Goal: Task Accomplishment & Management: Manage account settings

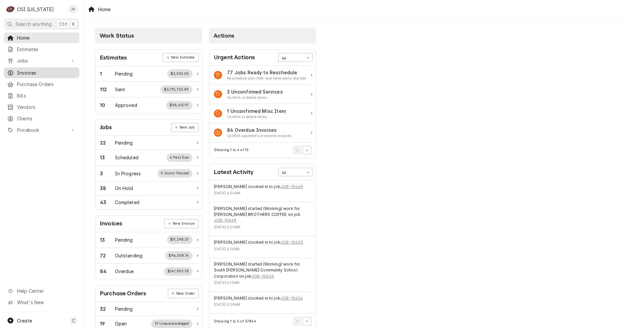
click at [25, 72] on span "Invoices" at bounding box center [46, 72] width 59 height 7
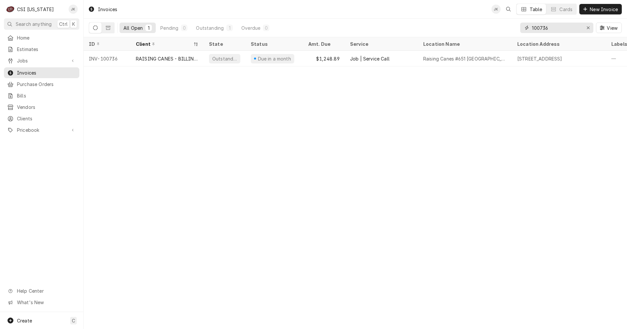
click at [547, 26] on input "100736" at bounding box center [556, 28] width 49 height 10
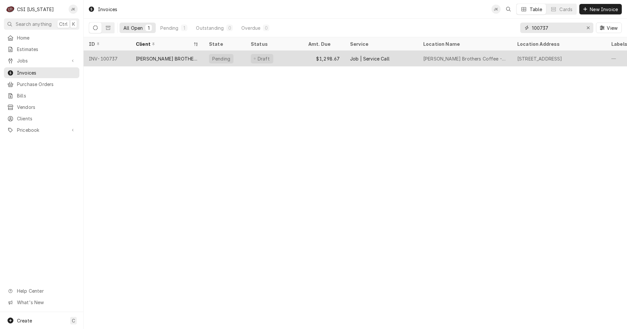
type input "100737"
click at [139, 56] on div "HEINE BROTHERS COFFEE" at bounding box center [167, 58] width 63 height 7
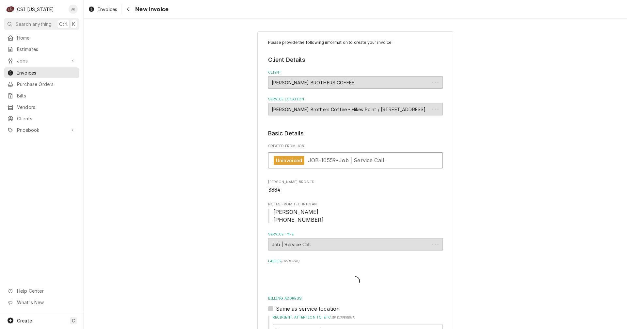
type textarea "x"
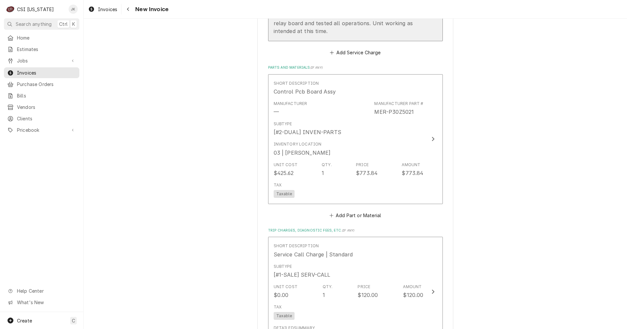
scroll to position [784, 0]
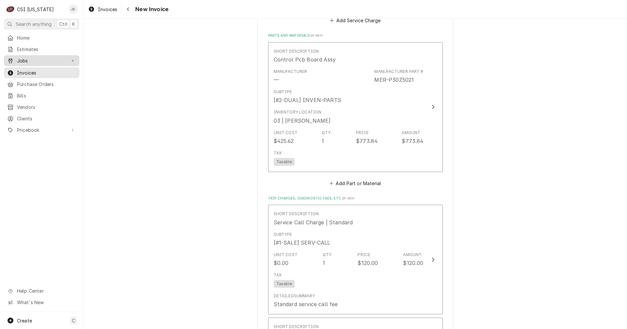
click at [30, 58] on span "Jobs" at bounding box center [41, 60] width 49 height 7
click at [27, 69] on span "Jobs" at bounding box center [46, 72] width 59 height 7
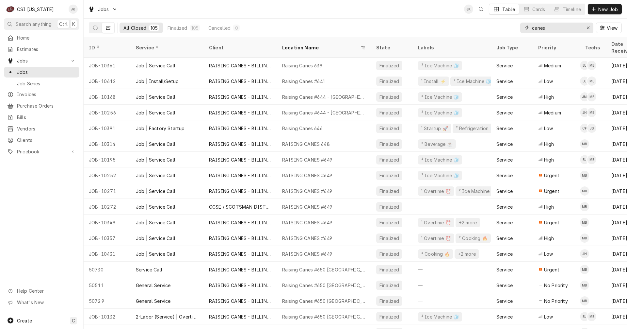
drag, startPoint x: 557, startPoint y: 28, endPoint x: 528, endPoint y: 27, distance: 29.1
click at [528, 27] on div "canes" at bounding box center [556, 28] width 73 height 10
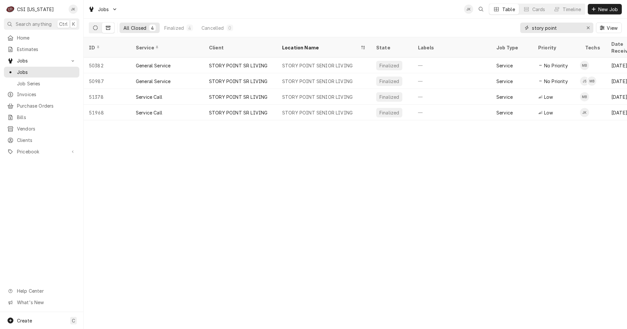
type input "story point"
click at [93, 28] on button "Dynamic Content Wrapper" at bounding box center [95, 28] width 12 height 10
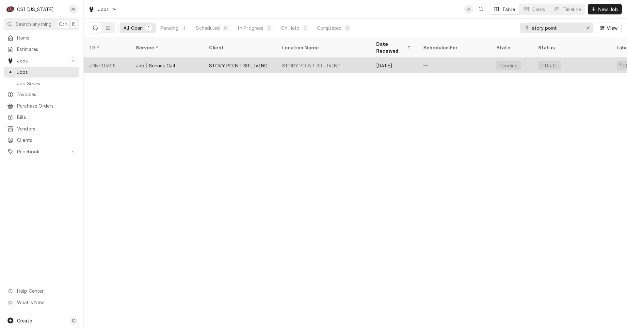
click at [262, 62] on div "STORY POINT SR LIVING" at bounding box center [238, 65] width 58 height 7
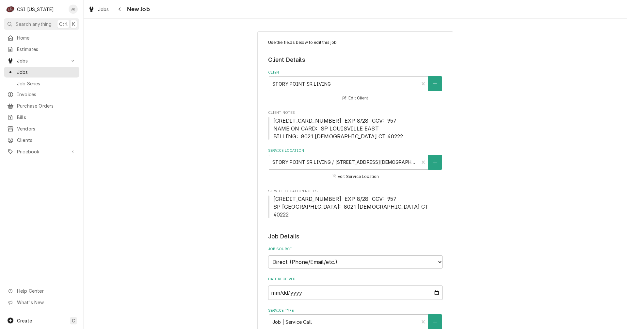
type textarea "x"
click at [353, 164] on div "Service Location" at bounding box center [343, 162] width 143 height 12
click at [318, 162] on div "Service Location" at bounding box center [343, 162] width 143 height 12
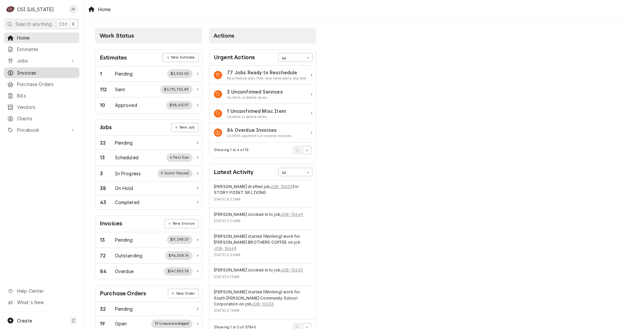
click at [26, 69] on span "Invoices" at bounding box center [46, 72] width 59 height 7
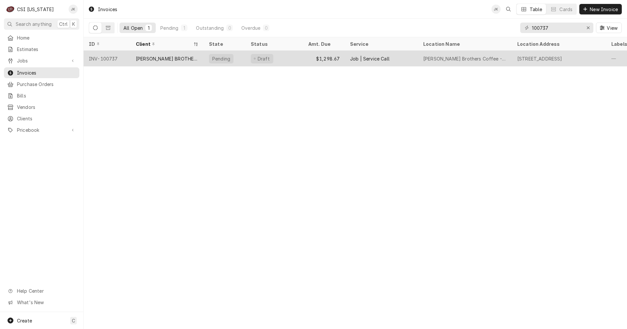
click at [156, 58] on div "[PERSON_NAME] BROTHERS COFFEE" at bounding box center [167, 58] width 63 height 7
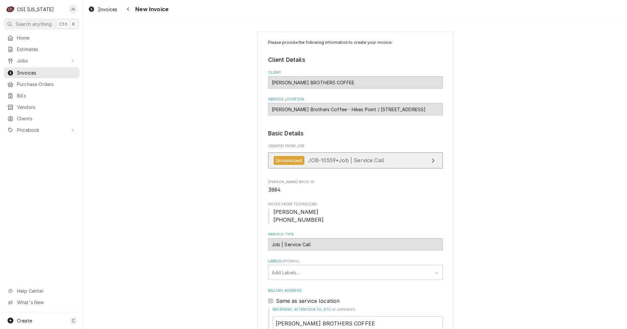
click at [323, 161] on span "JOB-10559 • Job | Service Call" at bounding box center [346, 160] width 77 height 7
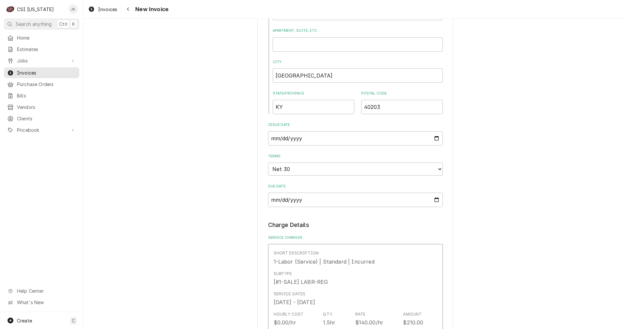
scroll to position [425, 0]
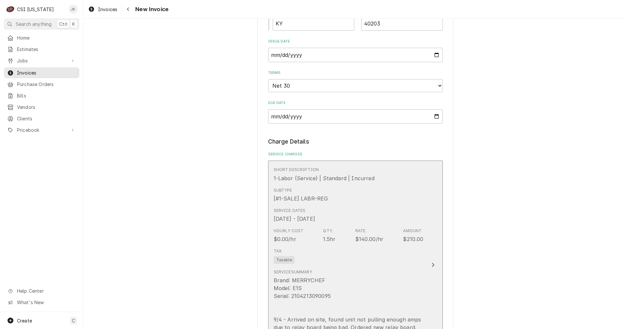
click at [353, 257] on div "Tax Taxable" at bounding box center [349, 255] width 150 height 21
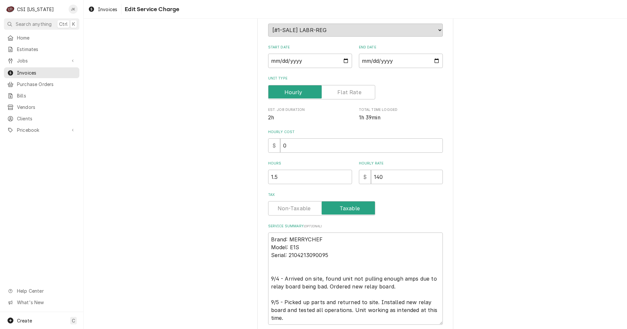
scroll to position [134, 0]
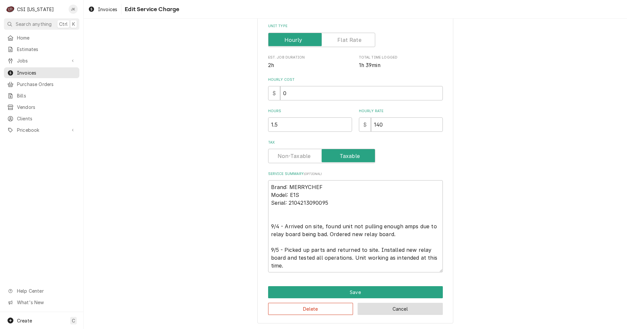
click at [379, 310] on button "Cancel" at bounding box center [400, 309] width 85 height 12
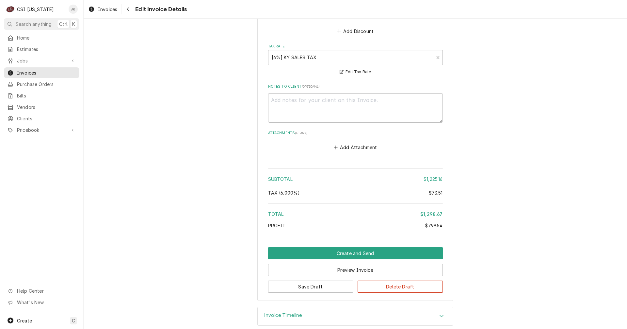
scroll to position [1209, 0]
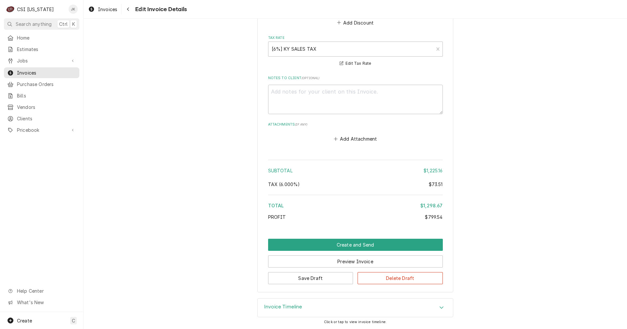
click at [336, 244] on button "Create and Send" at bounding box center [355, 244] width 175 height 12
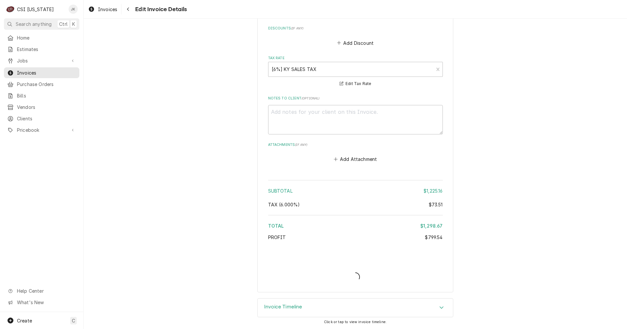
scroll to position [1189, 0]
type textarea "x"
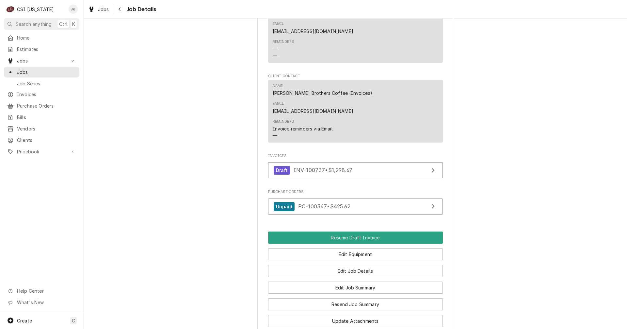
scroll to position [552, 0]
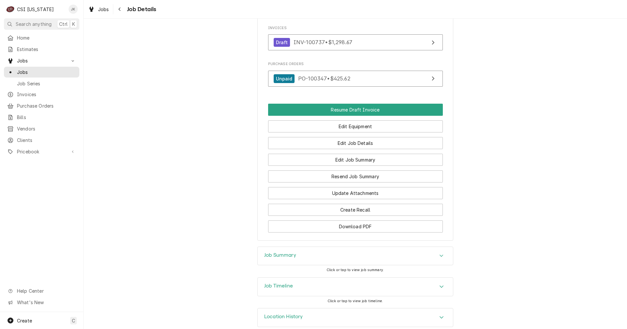
click at [274, 283] on h3 "Job Timeline" at bounding box center [278, 286] width 29 height 6
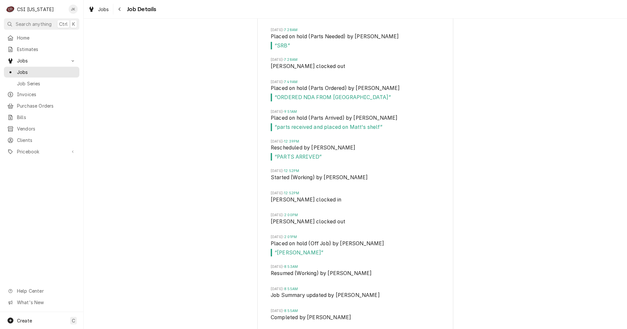
scroll to position [971, 0]
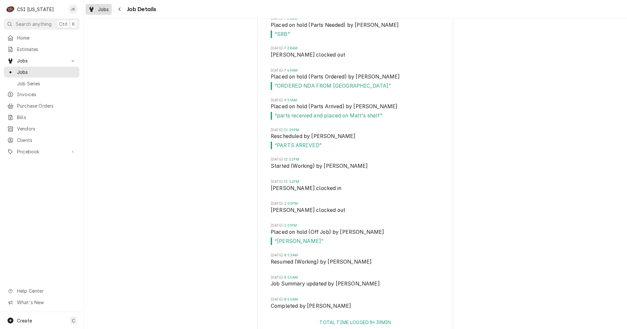
click at [99, 9] on span "Jobs" at bounding box center [103, 9] width 11 height 7
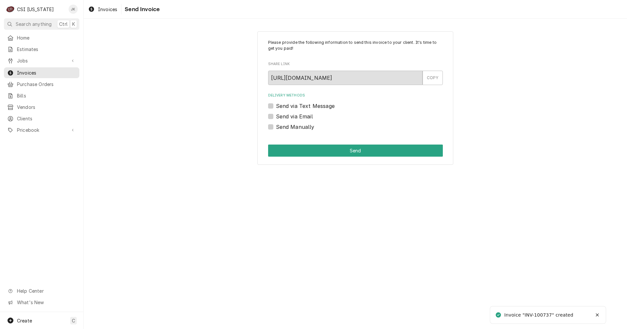
click at [296, 116] on label "Send via Email" at bounding box center [294, 116] width 37 height 8
click at [296, 116] on input "Send via Email" at bounding box center [363, 119] width 175 height 14
checkbox input "true"
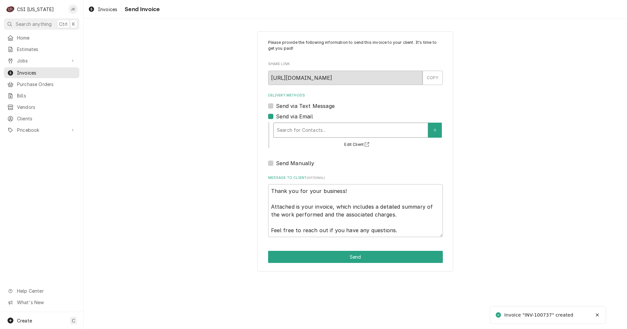
click at [314, 134] on div "Delivery Methods" at bounding box center [351, 130] width 148 height 12
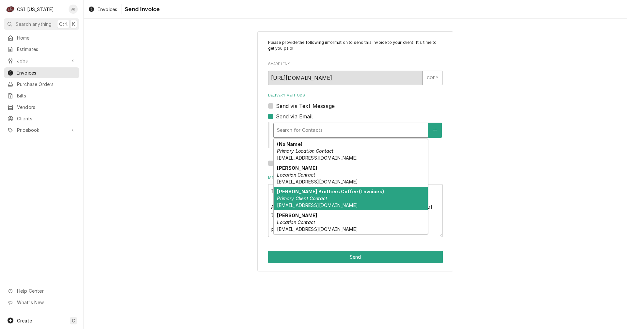
click at [297, 200] on em "Primary Client Contact" at bounding box center [302, 198] width 50 height 6
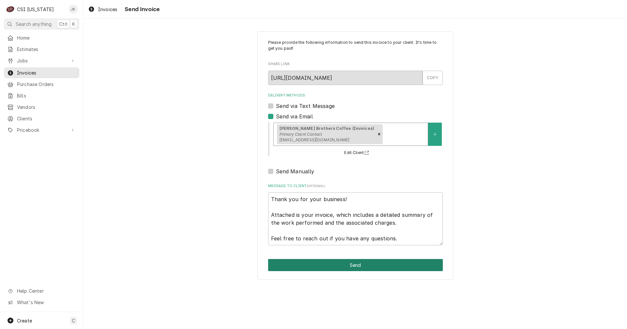
click at [339, 265] on button "Send" at bounding box center [355, 265] width 175 height 12
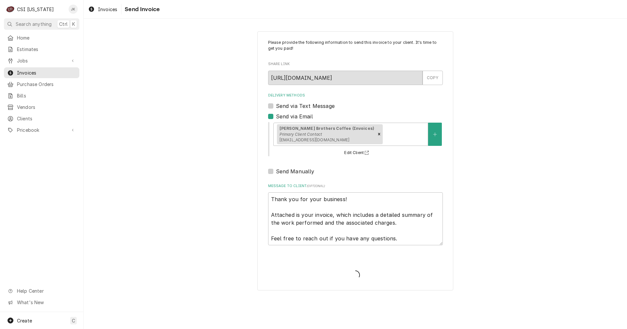
type textarea "x"
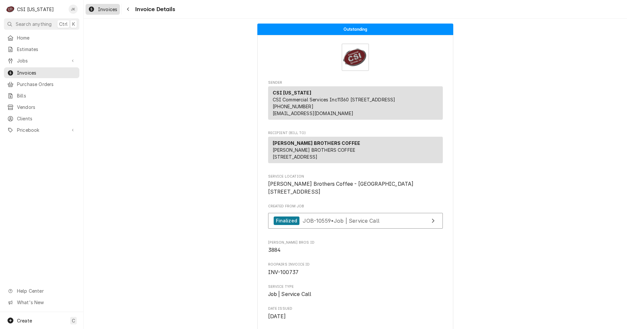
click at [100, 11] on span "Invoices" at bounding box center [107, 9] width 19 height 7
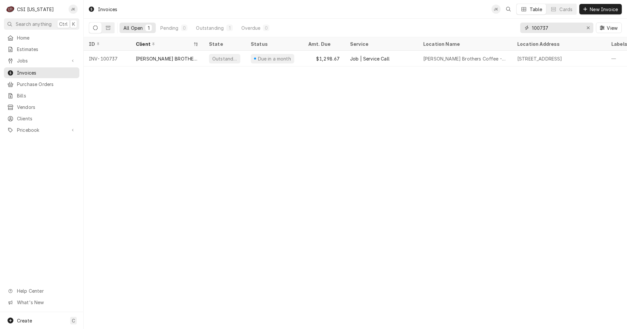
click at [548, 28] on input "100737" at bounding box center [556, 28] width 49 height 10
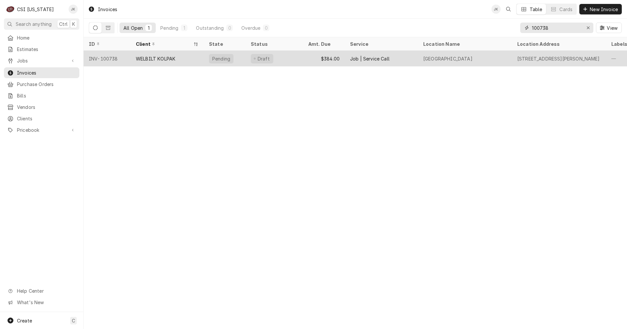
type input "100738"
click at [137, 60] on div "WELBILT KOLPAK" at bounding box center [156, 58] width 40 height 7
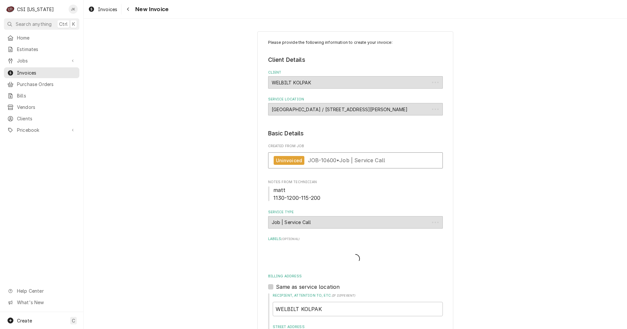
type textarea "x"
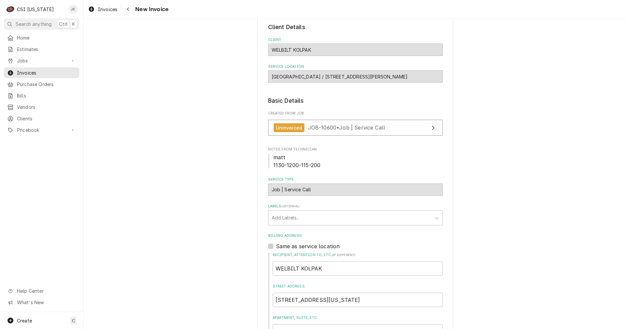
scroll to position [20, 0]
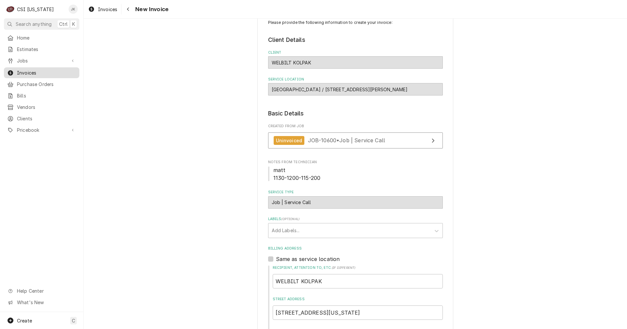
click at [30, 70] on span "Invoices" at bounding box center [46, 72] width 59 height 7
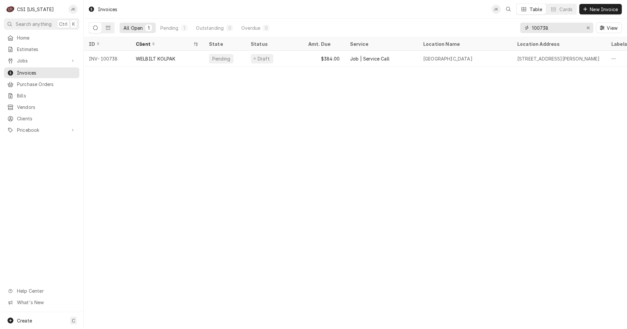
drag, startPoint x: 552, startPoint y: 27, endPoint x: 508, endPoint y: 28, distance: 44.1
click at [508, 28] on div "All Open 1 Pending 1 Outstanding 0 Overdue 0 100738 View" at bounding box center [355, 28] width 533 height 18
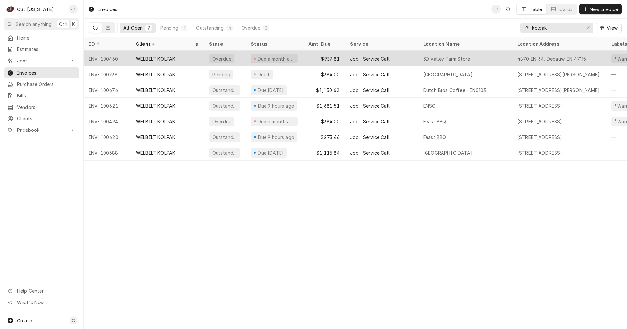
type input "kolpak"
click at [168, 57] on div "WELBILT KOLPAK" at bounding box center [156, 58] width 40 height 7
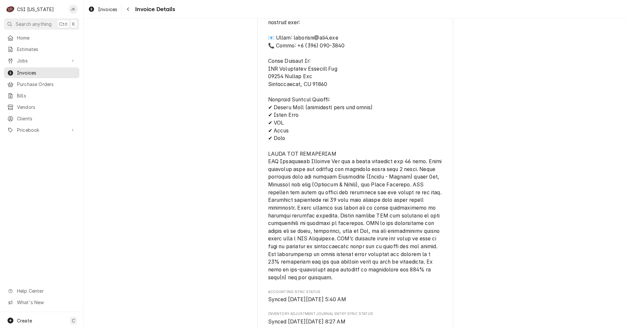
scroll to position [947, 0]
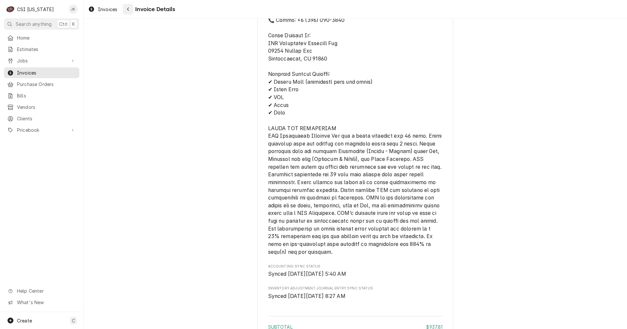
click at [128, 9] on icon "Navigate back" at bounding box center [128, 9] width 3 height 5
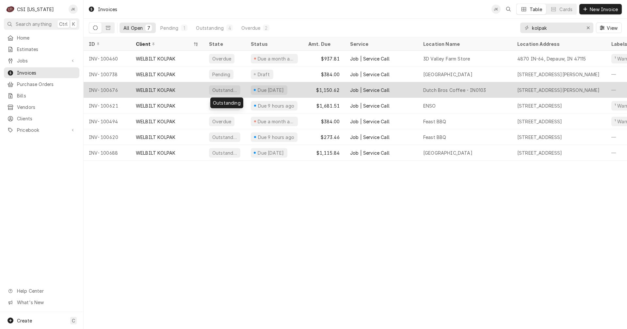
click at [240, 91] on div "Outstanding" at bounding box center [225, 90] width 42 height 16
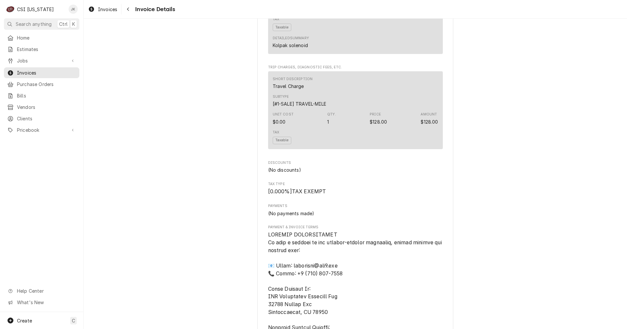
scroll to position [817, 0]
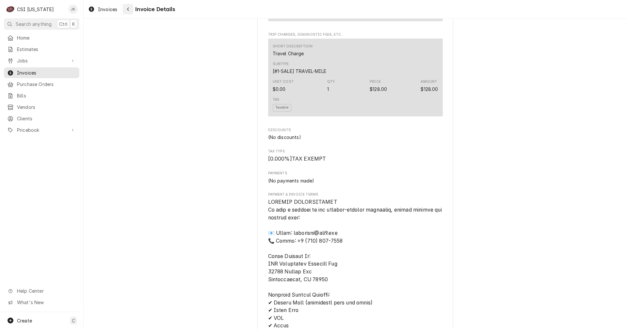
click at [128, 10] on icon "Navigate back" at bounding box center [128, 9] width 3 height 5
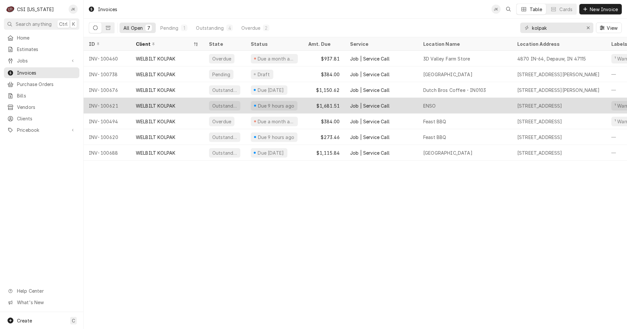
click at [183, 103] on div "WELBILT KOLPAK" at bounding box center [167, 106] width 73 height 16
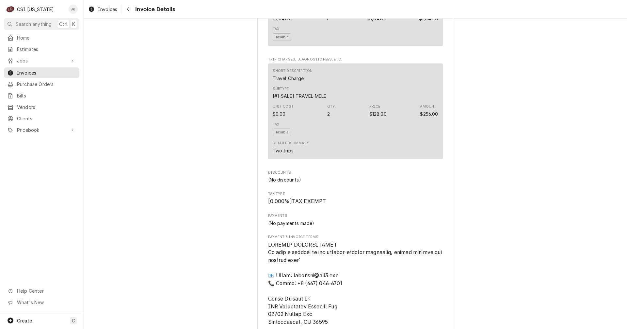
scroll to position [686, 0]
click at [129, 8] on icon "Navigate back" at bounding box center [128, 10] width 2 height 4
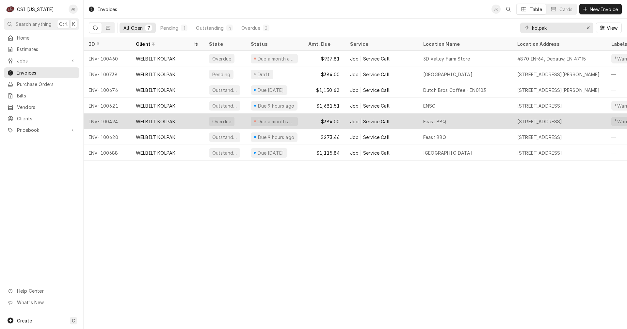
click at [235, 123] on div "Overdue" at bounding box center [225, 121] width 42 height 16
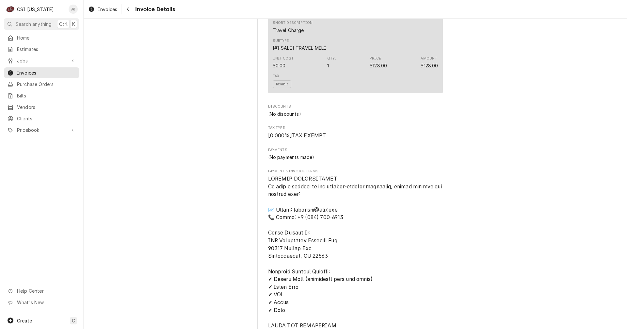
scroll to position [653, 0]
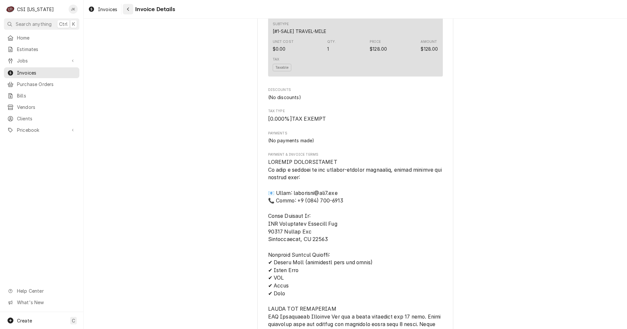
click at [127, 10] on icon "Navigate back" at bounding box center [128, 9] width 3 height 5
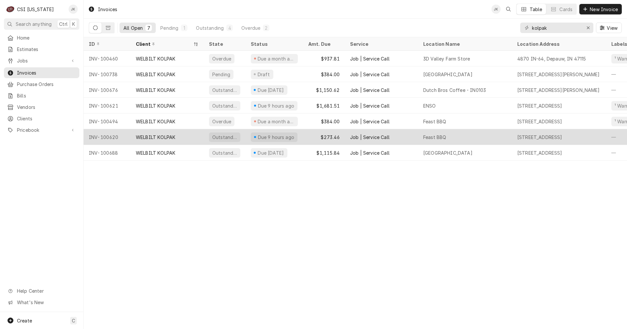
click at [261, 131] on div "Due 9 hours ago" at bounding box center [274, 137] width 57 height 16
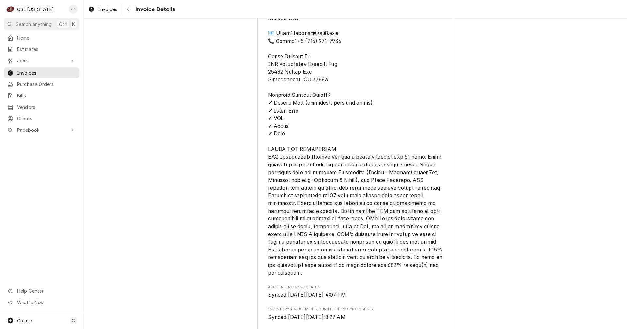
scroll to position [947, 0]
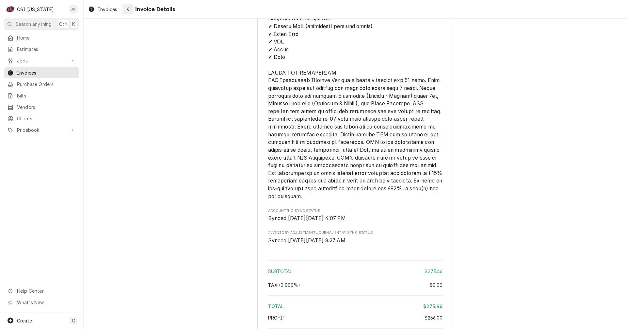
click at [126, 9] on div "Navigate back" at bounding box center [128, 9] width 7 height 7
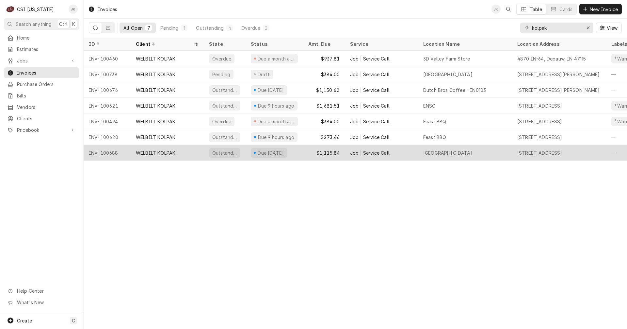
click at [253, 151] on div "Due [DATE]" at bounding box center [269, 152] width 37 height 9
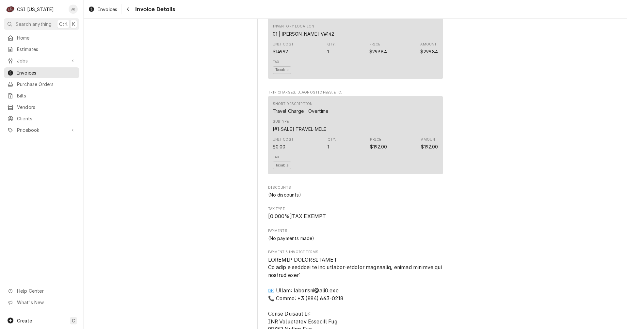
scroll to position [653, 0]
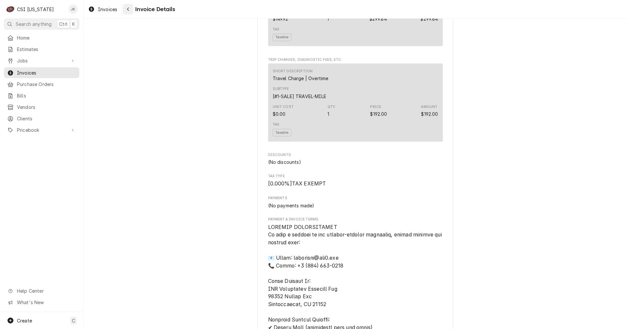
click at [128, 10] on icon "Navigate back" at bounding box center [128, 9] width 3 height 5
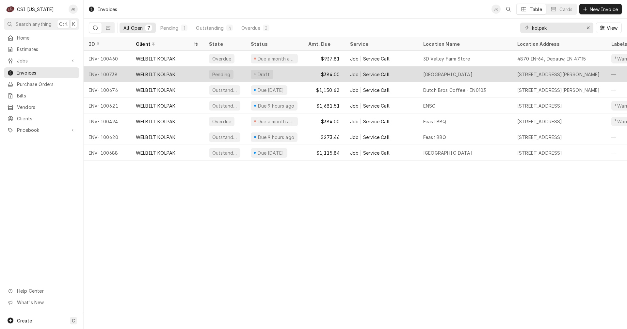
click at [304, 74] on div "$384.00" at bounding box center [324, 74] width 42 height 16
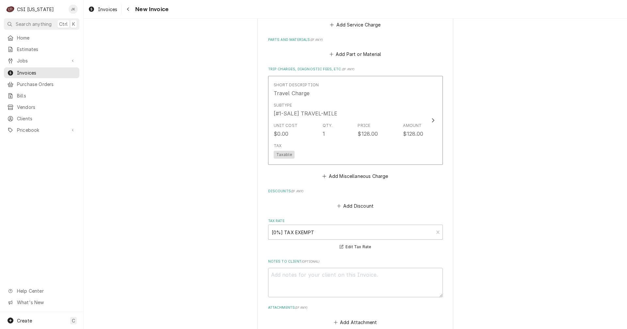
scroll to position [902, 0]
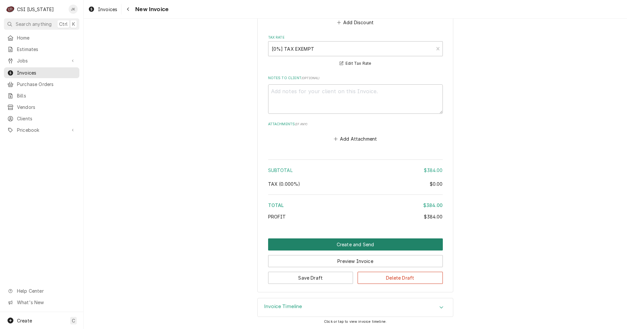
click at [352, 246] on button "Create and Send" at bounding box center [355, 244] width 175 height 12
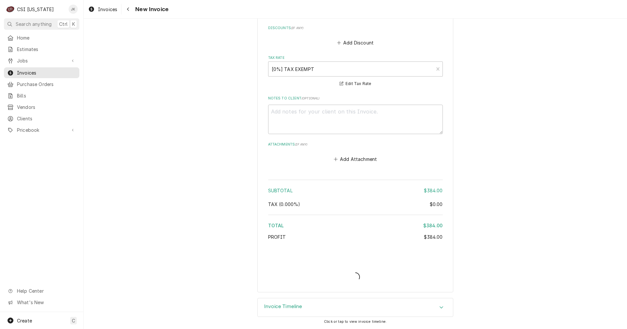
type textarea "x"
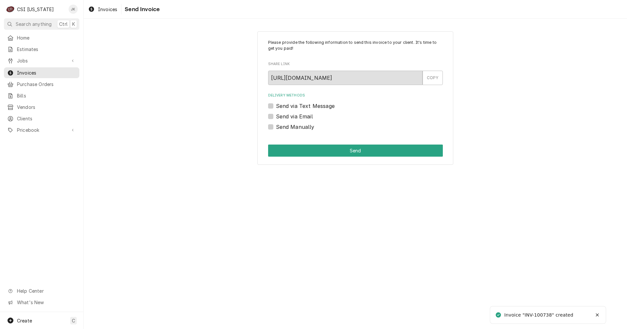
click at [296, 124] on label "Send Manually" at bounding box center [295, 127] width 39 height 8
click at [296, 124] on input "Send Manually" at bounding box center [363, 130] width 175 height 14
checkbox input "true"
click at [301, 153] on button "Send" at bounding box center [355, 150] width 175 height 12
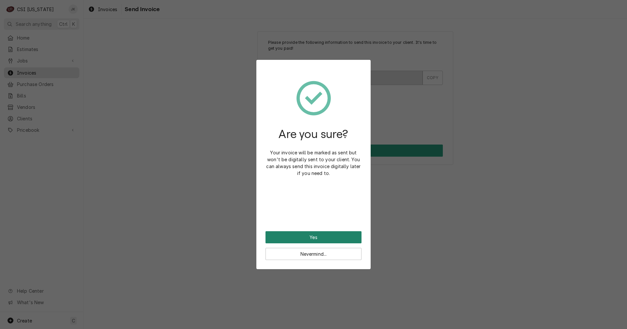
click at [347, 237] on button "Yes" at bounding box center [314, 237] width 96 height 12
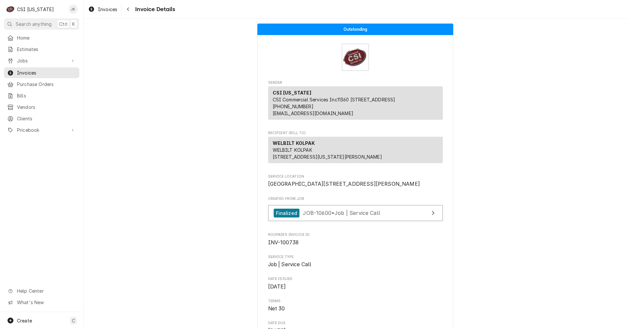
drag, startPoint x: 108, startPoint y: 8, endPoint x: 221, endPoint y: 24, distance: 114.2
click at [108, 8] on span "Invoices" at bounding box center [107, 9] width 19 height 7
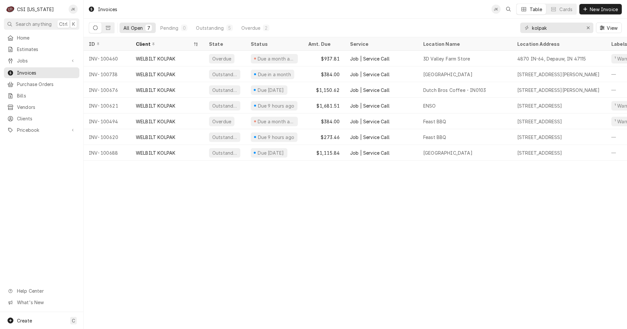
click at [531, 28] on div "kolpak" at bounding box center [556, 28] width 73 height 10
drag, startPoint x: 532, startPoint y: 28, endPoint x: 565, endPoint y: 28, distance: 33.3
click at [565, 28] on input "kolpak" at bounding box center [556, 28] width 49 height 10
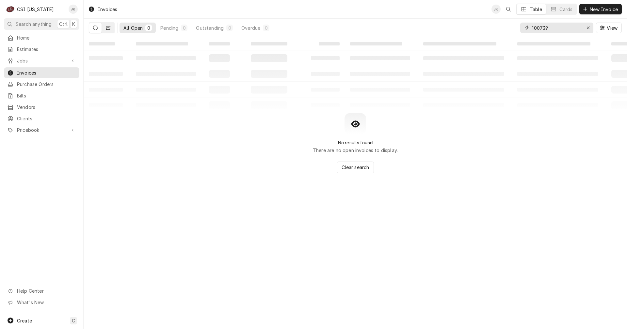
type input "100739"
click at [107, 29] on icon "Dynamic Content Wrapper" at bounding box center [108, 27] width 5 height 5
click at [98, 29] on button "Dynamic Content Wrapper" at bounding box center [95, 28] width 12 height 10
click at [25, 57] on span "Jobs" at bounding box center [41, 60] width 49 height 7
click at [23, 71] on span "Jobs" at bounding box center [46, 72] width 59 height 7
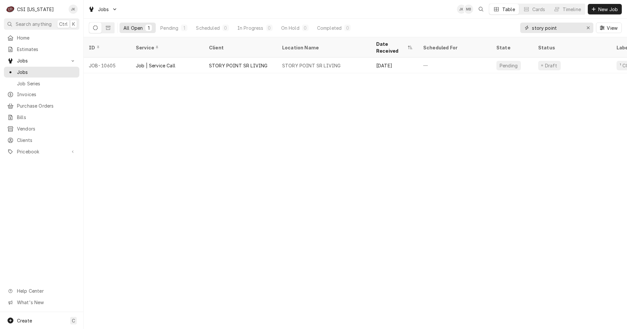
drag, startPoint x: 561, startPoint y: 29, endPoint x: 510, endPoint y: 28, distance: 51.3
click at [510, 28] on div "All Open 1 Pending 1 Scheduled 0 In Progress 0 On Hold 0 Completed 0 story poin…" at bounding box center [355, 28] width 533 height 18
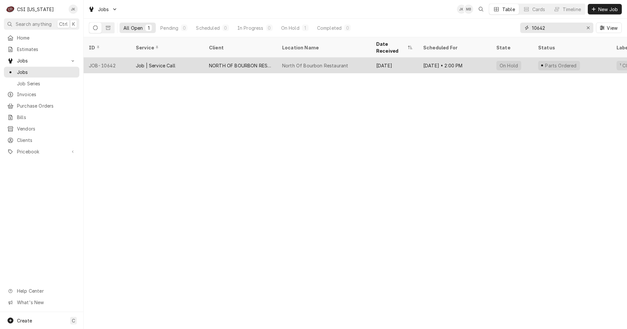
type input "10642"
click at [198, 58] on div "Job | Service Call" at bounding box center [167, 65] width 73 height 16
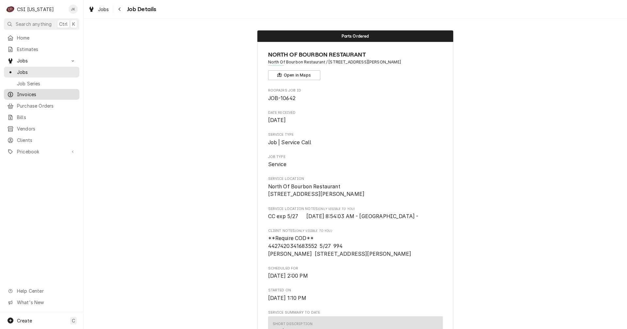
click at [25, 91] on span "Invoices" at bounding box center [46, 94] width 59 height 7
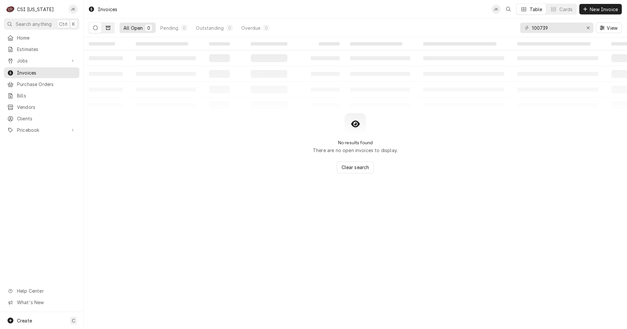
click at [109, 29] on icon "Dynamic Content Wrapper" at bounding box center [108, 27] width 5 height 5
drag, startPoint x: 543, startPoint y: 27, endPoint x: 558, endPoint y: 27, distance: 15.4
click at [558, 27] on input "100739" at bounding box center [556, 28] width 49 height 10
type input "100740"
click at [96, 30] on button "Dynamic Content Wrapper" at bounding box center [95, 28] width 12 height 10
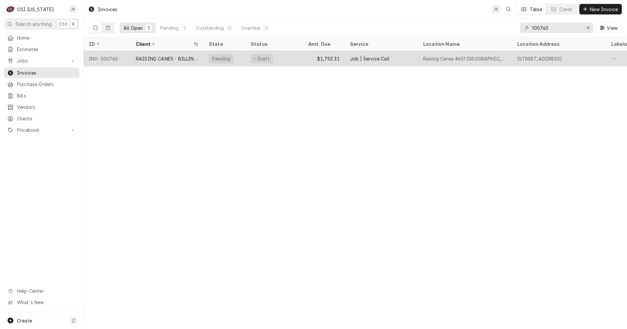
click at [161, 58] on div "RAISING CANES - BILLING ACCOUNT" at bounding box center [167, 58] width 63 height 7
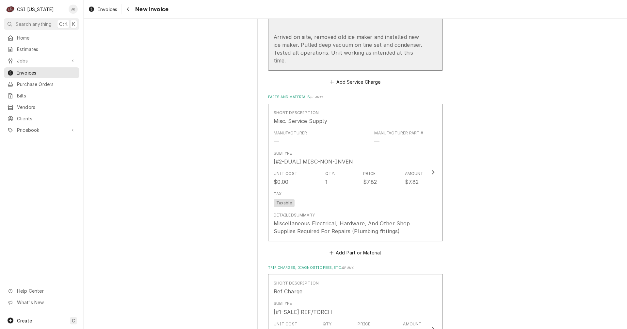
scroll to position [784, 0]
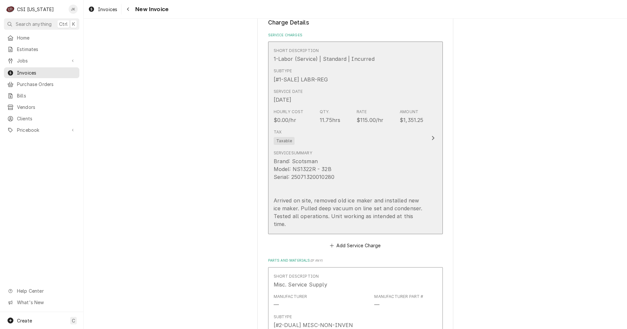
click at [354, 157] on div "Brand: Scotsman Model: NS1322R - 32B Serial: 25071320010280 Arrived on site, re…" at bounding box center [349, 192] width 150 height 71
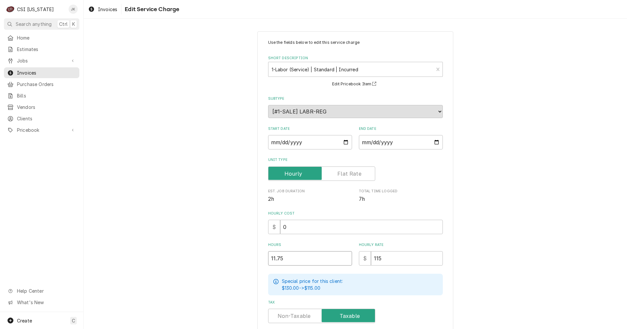
drag, startPoint x: 286, startPoint y: 259, endPoint x: 248, endPoint y: 257, distance: 38.3
click at [248, 257] on div "Use the fields below to edit this service charge Short Description 1-Labor (Ser…" at bounding box center [356, 244] width 544 height 439
type textarea "x"
type input "12"
type textarea "x"
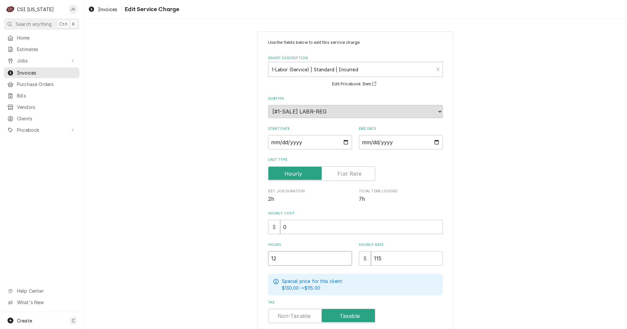
type input "12"
click at [236, 244] on div "Use the fields below to edit this service charge Short Description 1-Labor (Ser…" at bounding box center [356, 244] width 544 height 439
click at [572, 160] on div "Use the fields below to edit this service charge Short Description 1-Labor (Ser…" at bounding box center [356, 244] width 544 height 439
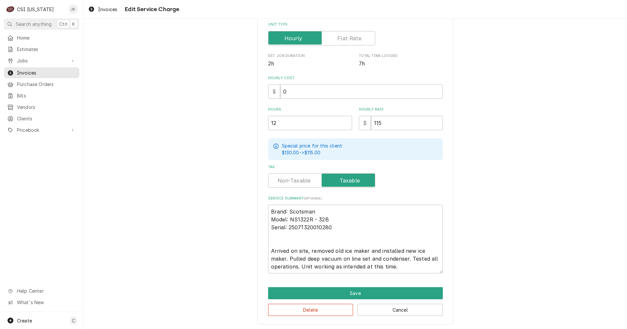
scroll to position [136, 0]
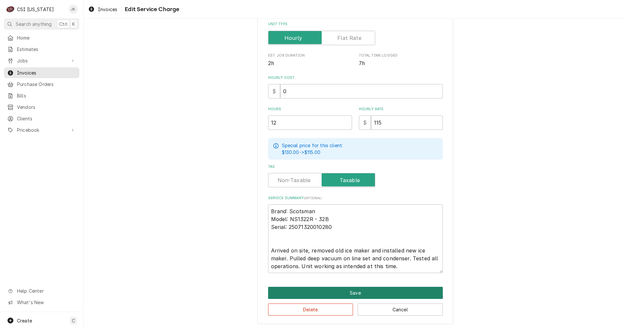
click at [330, 294] on button "Save" at bounding box center [355, 293] width 175 height 12
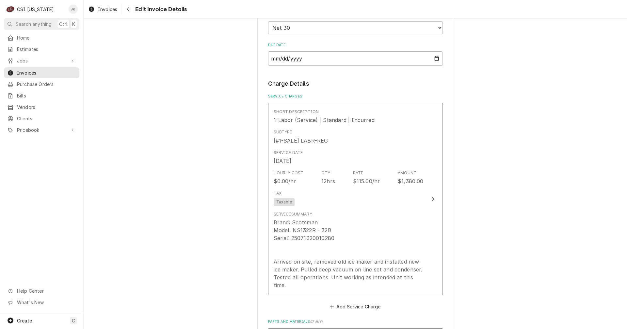
scroll to position [784, 0]
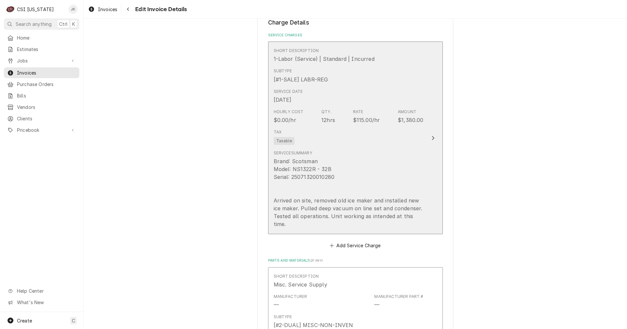
click at [348, 157] on div "Brand: Scotsman Model: NS1322R - 32B Serial: 25071320010280 Arrived on site, re…" at bounding box center [349, 192] width 150 height 71
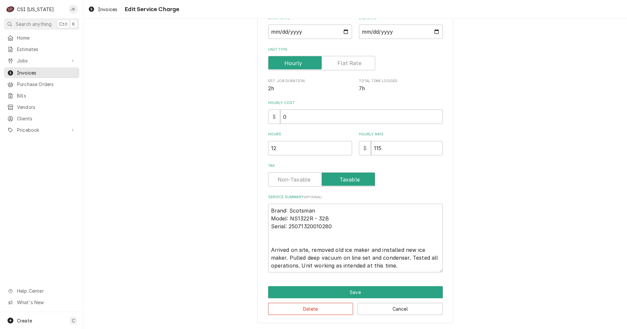
scroll to position [21, 0]
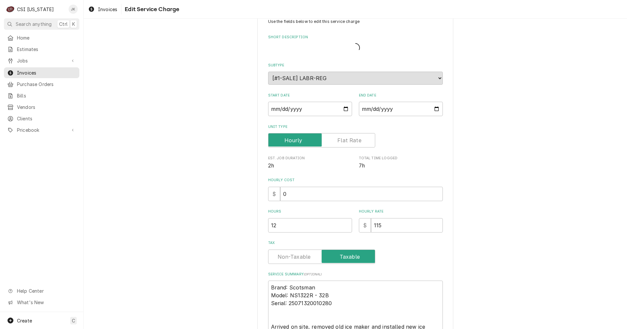
type textarea "x"
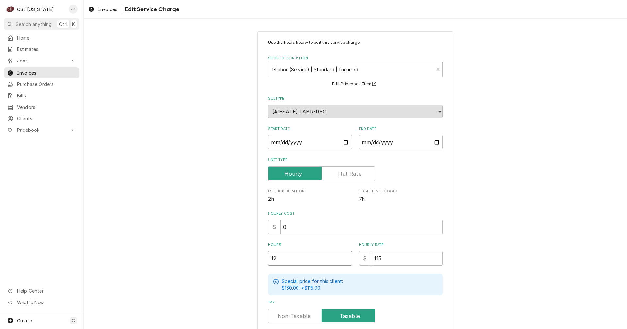
drag, startPoint x: 274, startPoint y: 259, endPoint x: 271, endPoint y: 259, distance: 3.9
click at [271, 259] on input "12" at bounding box center [310, 258] width 84 height 14
type input "14"
type textarea "x"
type input "14"
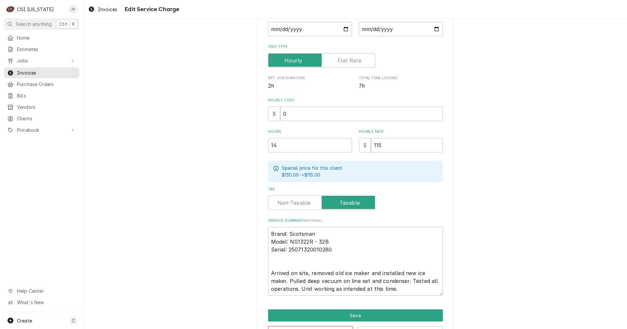
scroll to position [136, 0]
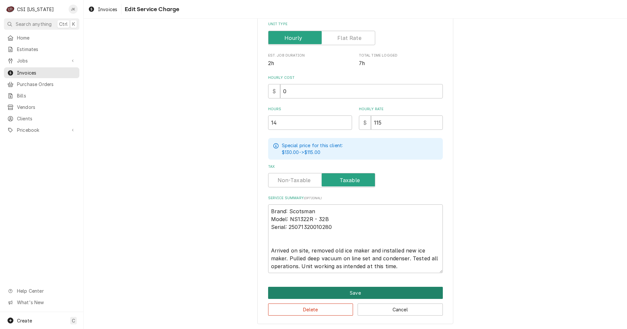
click at [349, 291] on button "Save" at bounding box center [355, 293] width 175 height 12
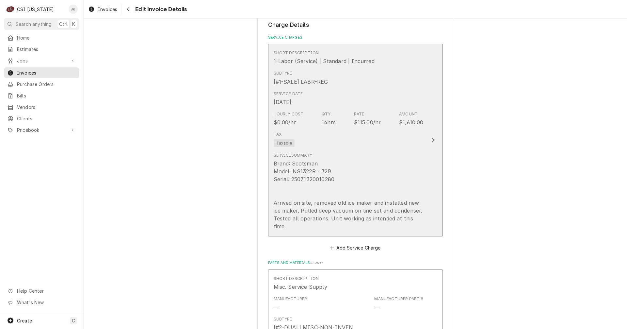
scroll to position [776, 0]
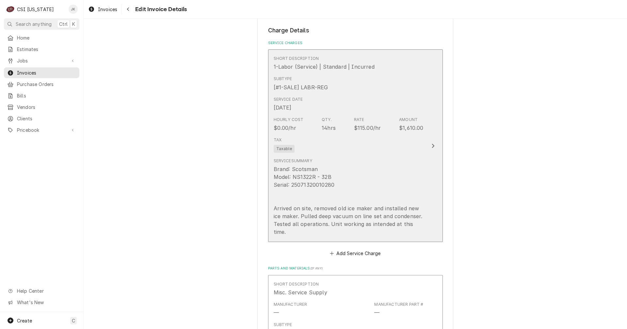
click at [399, 165] on div "Brand: Scotsman Model: NS1322R - 32B Serial: 25071320010280 Arrived on site, re…" at bounding box center [349, 200] width 150 height 71
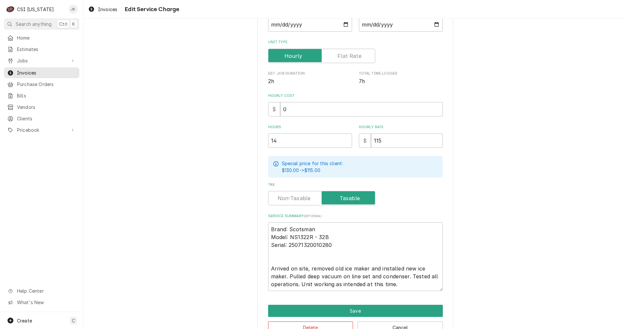
scroll to position [136, 0]
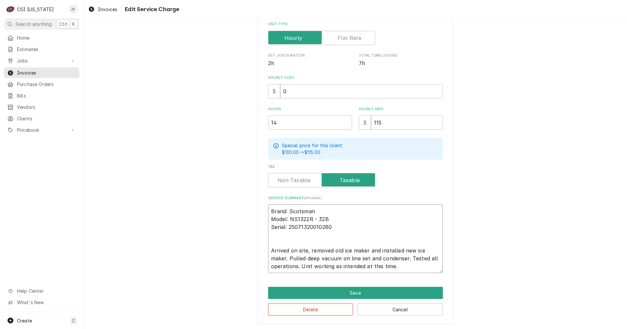
click at [404, 265] on textarea "Brand: Scotsman Model: NS1322R - 32B Serial: 25071320010280 Arrived on site, re…" at bounding box center [355, 238] width 175 height 69
type textarea "x"
type textarea "Brand: Scotsman Model: NS1322R - 32B Serial: 25071320010280 Arrived on site, re…"
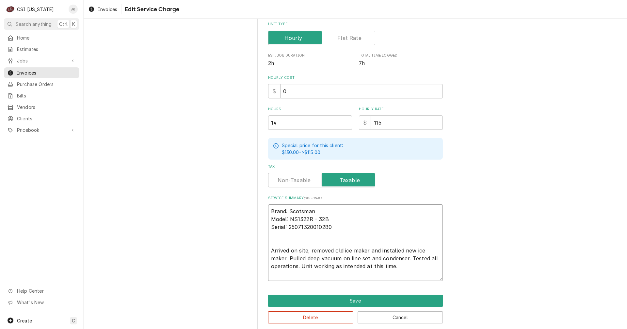
type textarea "x"
type textarea "Brand: Scotsman Model: NS1322R - 32B Serial: 25071320010280 Arrived on site, re…"
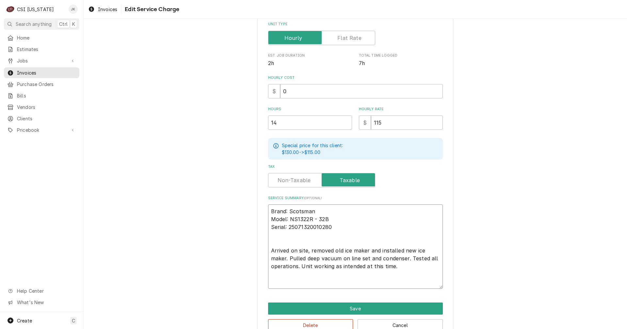
type textarea "x"
type textarea "Brand: Scotsman Model: NS1322R - 32B Serial: 25071320010280 Arrived on site, re…"
type textarea "x"
type textarea "Brand: Scotsman Model: NS1322R - 32B Serial: 25071320010280 Arrived on site, re…"
type textarea "x"
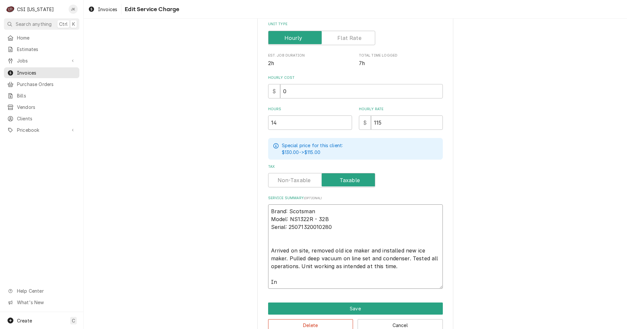
type textarea "Brand: Scotsman Model: NS1322R - 32B Serial: 25071320010280 Arrived on site, re…"
type textarea "x"
type textarea "Brand: Scotsman Model: NS1322R - 32B Serial: 25071320010280 Arrived on site, re…"
type textarea "x"
type textarea "Brand: Scotsman Model: NS1322R - 32B Serial: 25071320010280 Arrived on site, re…"
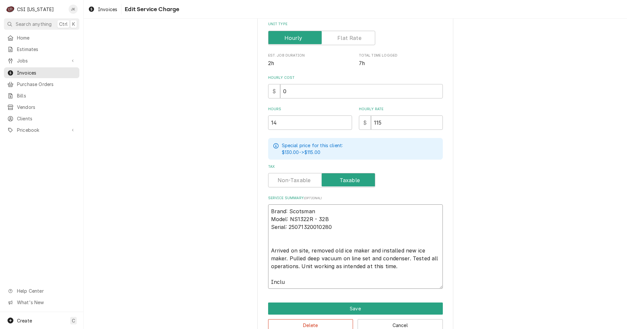
type textarea "x"
type textarea "Brand: Scotsman Model: NS1322R - 32B Serial: 25071320010280 Arrived on site, re…"
type textarea "x"
type textarea "Brand: Scotsman Model: NS1322R - 32B Serial: 25071320010280 Arrived on site, re…"
type textarea "x"
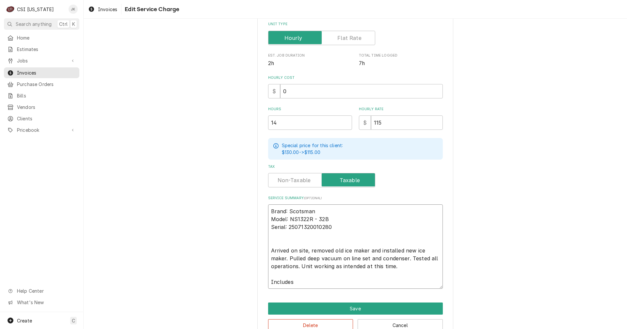
type textarea "Brand: Scotsman Model: NS1322R - 32B Serial: 25071320010280 Arrived on site, re…"
type textarea "x"
type textarea "Brand: Scotsman Model: NS1322R - 32B Serial: 25071320010280 Arrived on site, re…"
type textarea "x"
type textarea "Brand: Scotsman Model: NS1322R - 32B Serial: 25071320010280 Arrived on site, re…"
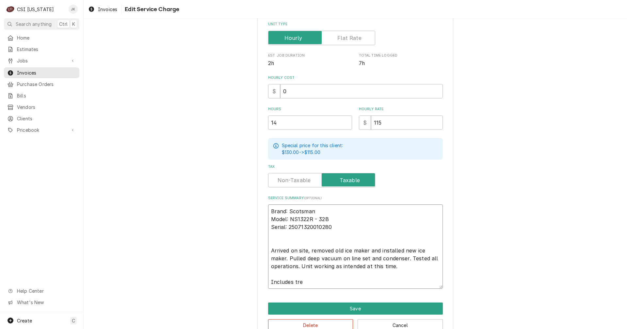
type textarea "x"
type textarea "Brand: Scotsman Model: NS1322R - 32B Serial: 25071320010280 Arrived on site, re…"
type textarea "x"
type textarea "Brand: Scotsman Model: NS1322R - 32B Serial: 25071320010280 Arrived on site, re…"
type textarea "x"
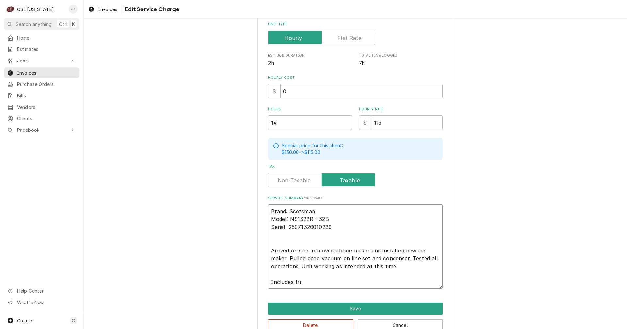
type textarea "Brand: Scotsman Model: NS1322R - 32B Serial: 25071320010280 Arrived on site, re…"
type textarea "x"
type textarea "Brand: Scotsman Model: NS1322R - 32B Serial: 25071320010280 Arrived on site, re…"
type textarea "x"
type textarea "Brand: Scotsman Model: NS1322R - 32B Serial: 25071320010280 Arrived on site, re…"
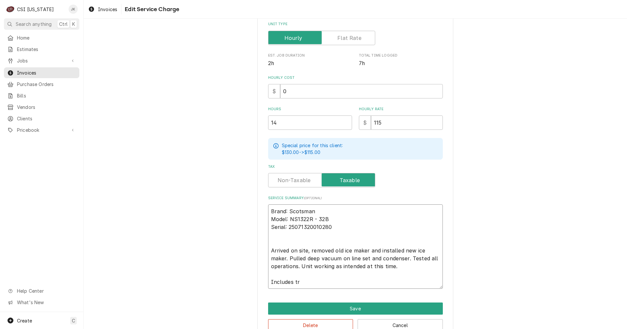
type textarea "x"
type textarea "Brand: Scotsman Model: NS1322R - 32B Serial: 25071320010280 Arrived on site, re…"
type textarea "x"
type textarea "Brand: Scotsman Model: NS1322R - 32B Serial: 25071320010280 Arrived on site, re…"
type textarea "x"
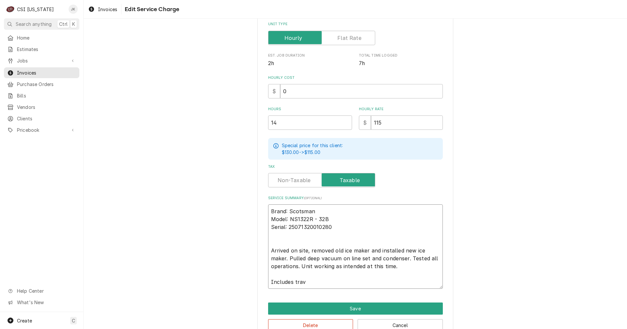
type textarea "Brand: Scotsman Model: NS1322R - 32B Serial: 25071320010280 Arrived on site, re…"
type textarea "x"
type textarea "Brand: Scotsman Model: NS1322R - 32B Serial: 25071320010280 Arrived on site, re…"
type textarea "x"
type textarea "Brand: Scotsman Model: NS1322R - 32B Serial: 25071320010280 Arrived on site, re…"
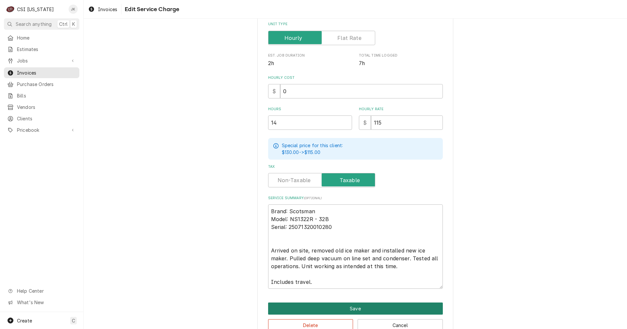
click at [396, 306] on button "Save" at bounding box center [355, 308] width 175 height 12
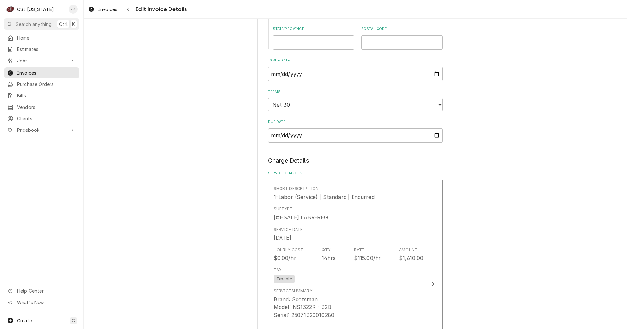
scroll to position [679, 0]
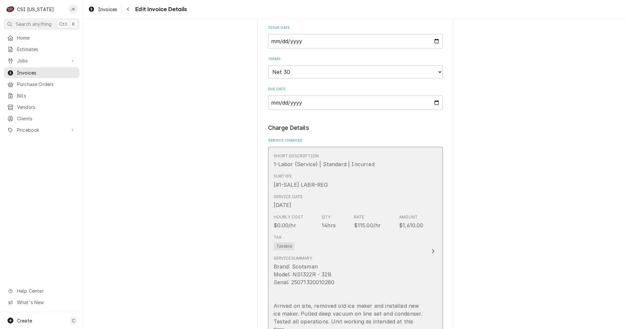
click at [339, 232] on div "Tax Taxable" at bounding box center [349, 242] width 150 height 21
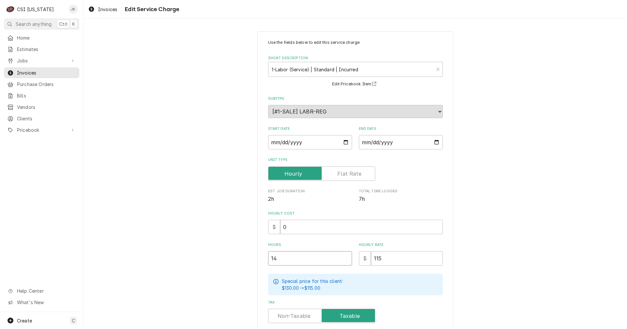
drag, startPoint x: 276, startPoint y: 257, endPoint x: 238, endPoint y: 256, distance: 37.3
click at [238, 256] on div "Use the fields below to edit this service charge Short Description 1-Labor (Ser…" at bounding box center [356, 252] width 544 height 455
type textarea "x"
type input "1"
type textarea "x"
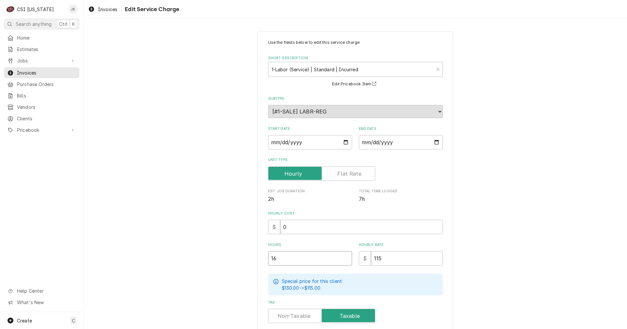
type input "16"
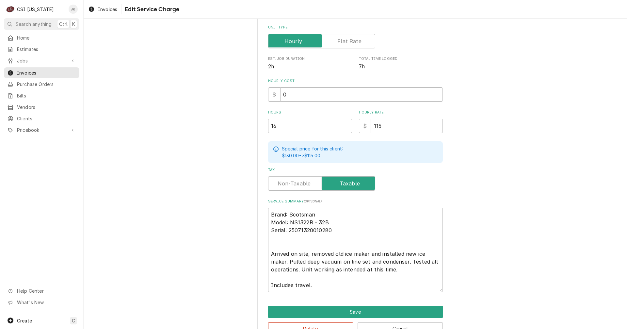
scroll to position [151, 0]
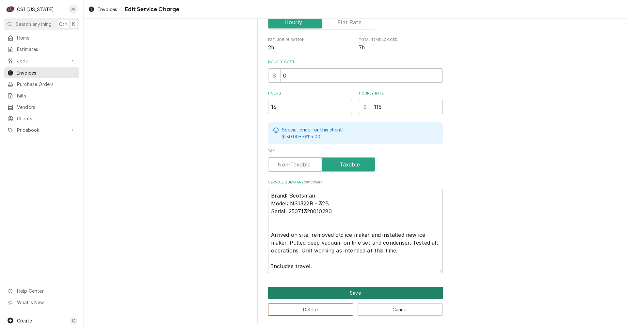
click at [378, 295] on button "Save" at bounding box center [355, 293] width 175 height 12
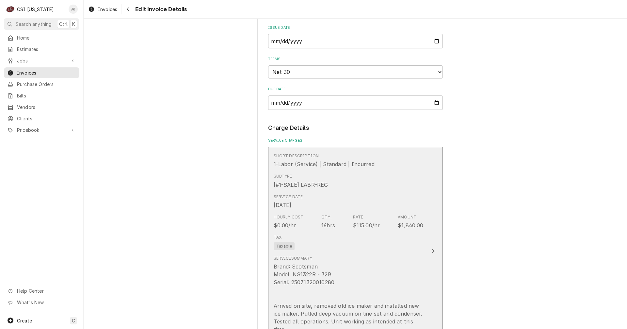
scroll to position [671, 0]
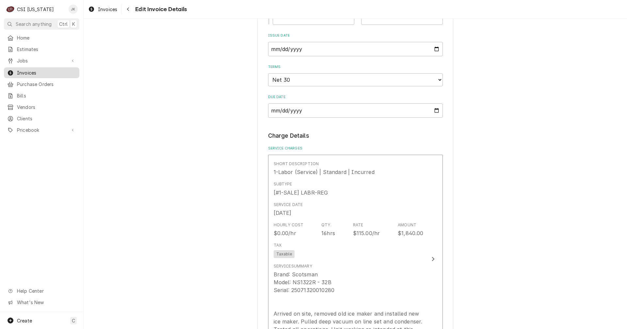
click at [27, 72] on span "Invoices" at bounding box center [46, 72] width 59 height 7
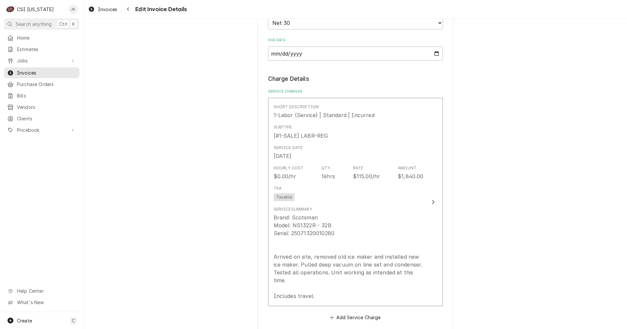
scroll to position [679, 0]
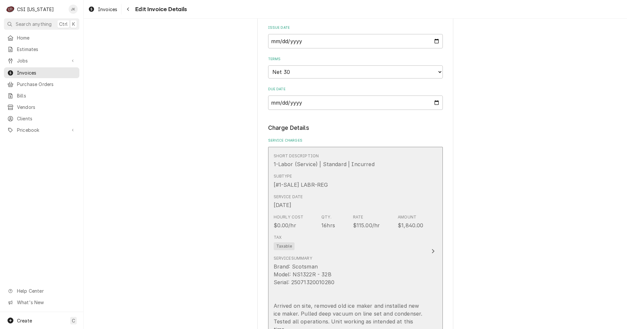
click at [358, 232] on div "Tax Taxable" at bounding box center [349, 242] width 150 height 21
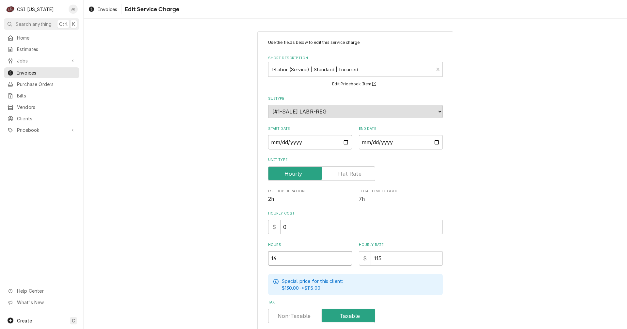
drag, startPoint x: 280, startPoint y: 257, endPoint x: 260, endPoint y: 254, distance: 19.5
click at [260, 254] on div "Use the fields below to edit this service charge Short Description 1-Labor (Ser…" at bounding box center [355, 253] width 196 height 444
type textarea "x"
type input "1"
type textarea "x"
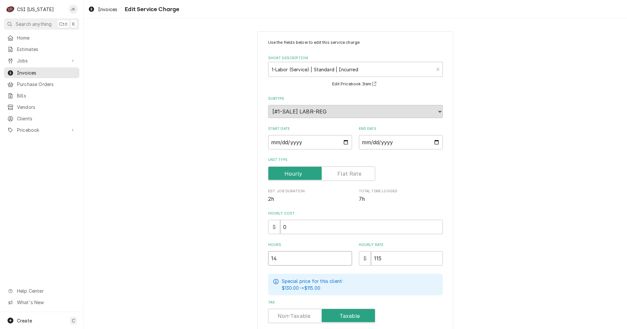
type input "14"
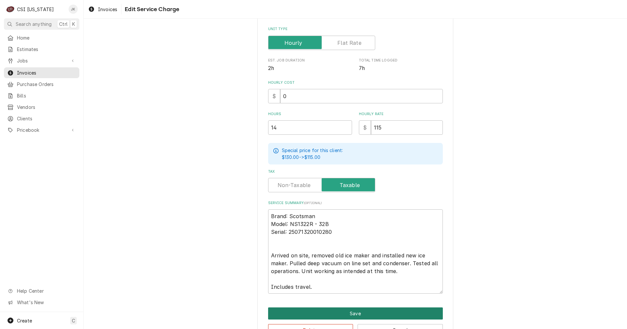
click at [349, 316] on button "Save" at bounding box center [355, 313] width 175 height 12
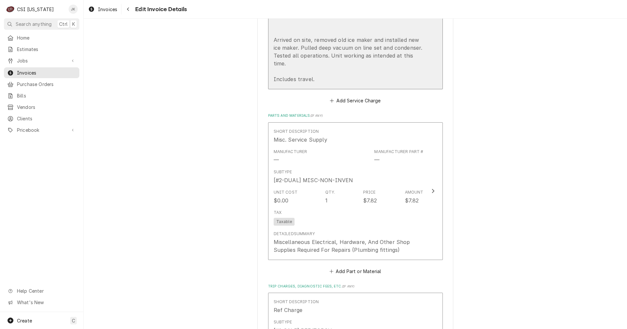
scroll to position [947, 0]
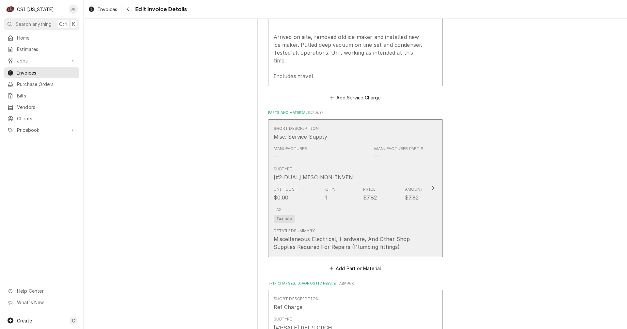
click at [318, 204] on div "Tax Taxable" at bounding box center [349, 214] width 150 height 21
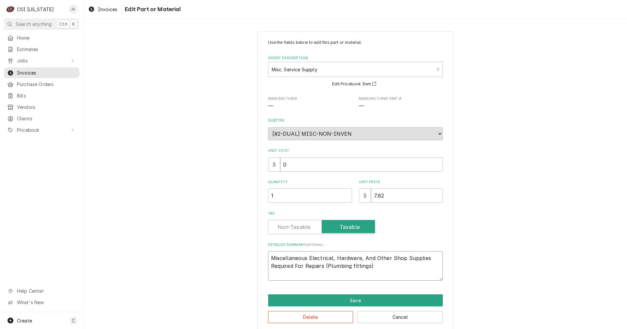
drag, startPoint x: 307, startPoint y: 255, endPoint x: 317, endPoint y: 260, distance: 11.0
click at [317, 260] on textarea "Miscellaneous Electrical, Hardware, And Other Shop Supplies Required For Repair…" at bounding box center [355, 265] width 175 height 29
drag, startPoint x: 324, startPoint y: 266, endPoint x: 366, endPoint y: 268, distance: 41.5
click at [366, 268] on textarea "Miscellaneous Electrical, Hardware, And Other Shop Supplies Required For Repair…" at bounding box center [355, 265] width 175 height 29
type textarea "x"
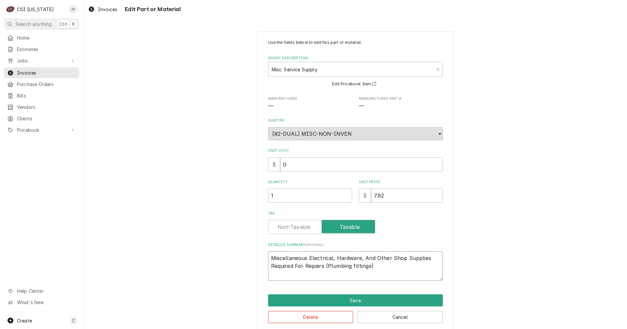
type textarea "Miscellaneous Electrical, Hardware, And Other Shop Supplies Required For Repair…"
drag, startPoint x: 306, startPoint y: 258, endPoint x: 426, endPoint y: 257, distance: 119.6
click at [426, 257] on textarea "Miscellaneous Electrical, Hardware, And Other Shop Supplies Required For Repair…" at bounding box center [355, 265] width 175 height 29
paste textarea "Plumbing fittings"
type textarea "x"
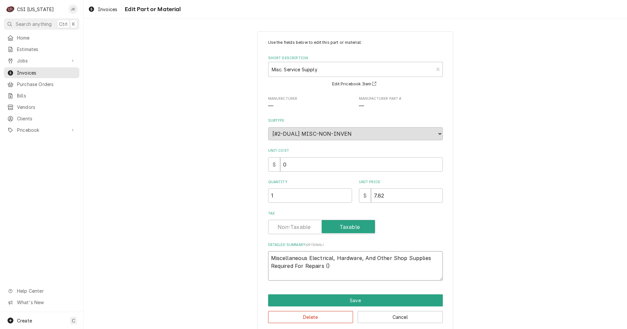
type textarea "Miscellaneous Plumbing fittingsRequired For Repairs ()"
type textarea "x"
type textarea "Miscellaneous Plumbing fittings Required For Repairs ()"
type textarea "x"
type textarea "Miscellaneous Plumbing fittings equired For Repairs ()"
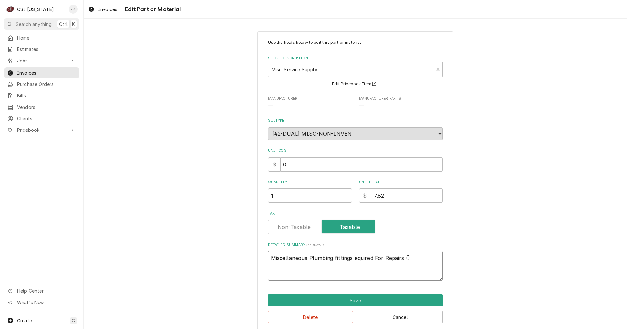
type textarea "x"
type textarea "Miscellaneous Plumbing fittings quired For Repairs ()"
type textarea "x"
type textarea "Miscellaneous Plumbing fittings rquired For Repairs ()"
type textarea "x"
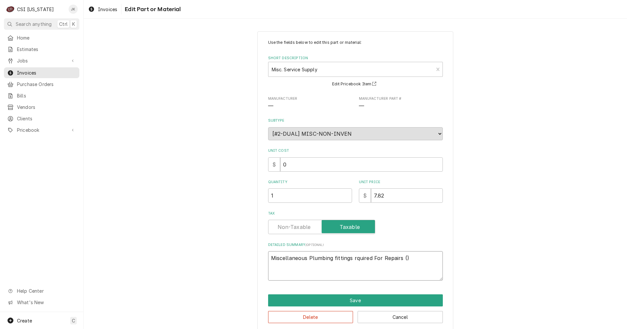
type textarea "Miscellaneous Plumbing fittings required For Repairs ()"
type textarea "x"
type textarea "Miscellaneous lumbing fittings required For Repairs ()"
type textarea "x"
type textarea "Miscellaneous plumbing fittings required For Repairs ()"
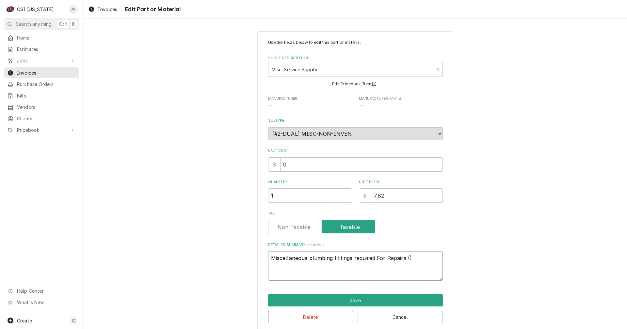
click at [377, 257] on textarea "Miscellaneous plumbing fittings required For Repairs ()" at bounding box center [355, 265] width 175 height 29
type textarea "x"
type textarea "Miscellaneous plumbing fittings required for Repairs ()"
drag, startPoint x: 381, startPoint y: 257, endPoint x: 418, endPoint y: 258, distance: 37.2
click at [418, 258] on textarea "Miscellaneous plumbing fittings required for Repairs ()" at bounding box center [355, 265] width 175 height 29
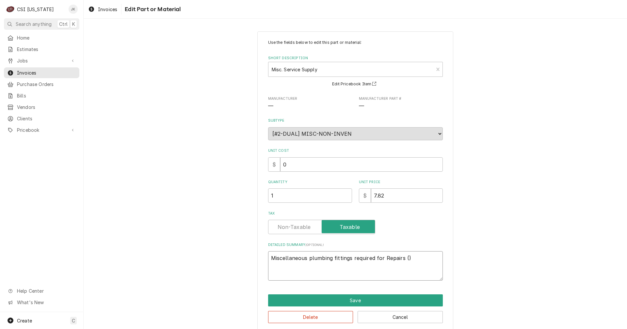
type textarea "x"
type textarea "Miscellaneous plumbing fittings required for i"
type textarea "x"
type textarea "Miscellaneous plumbing fittings required for in"
type textarea "x"
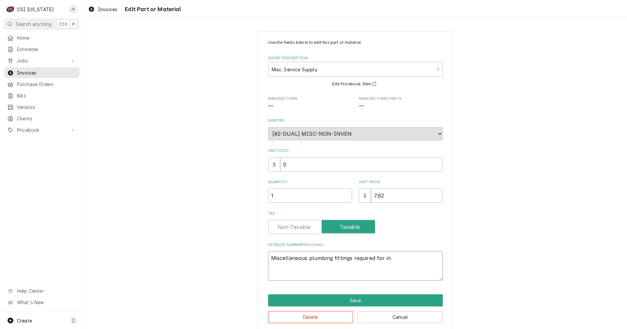
type textarea "Miscellaneous plumbing fittings required for ins"
type textarea "x"
type textarea "Miscellaneous plumbing fittings required for inst"
type textarea "x"
type textarea "Miscellaneous plumbing fittings required for insta"
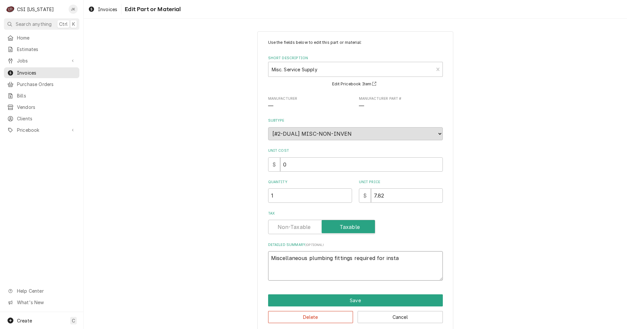
type textarea "x"
type textarea "Miscellaneous plumbing fittings required for instal"
type textarea "x"
type textarea "Miscellaneous plumbing fittings required for install"
click at [363, 301] on button "Save" at bounding box center [355, 300] width 175 height 12
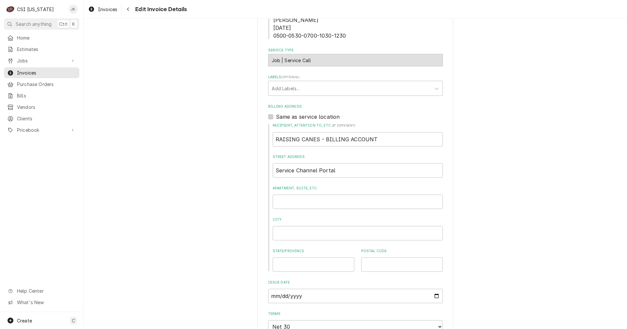
scroll to position [312, 0]
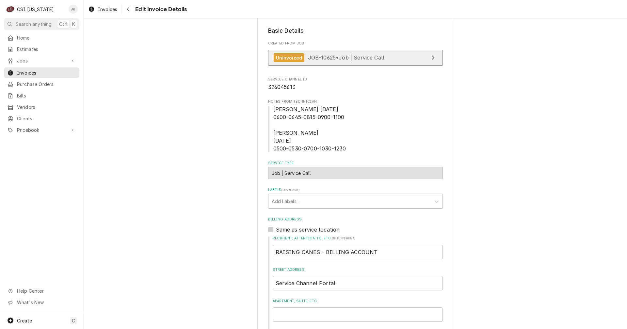
click at [323, 50] on link "Uninvoiced JOB-10625 • Job | Service Call" at bounding box center [355, 58] width 175 height 16
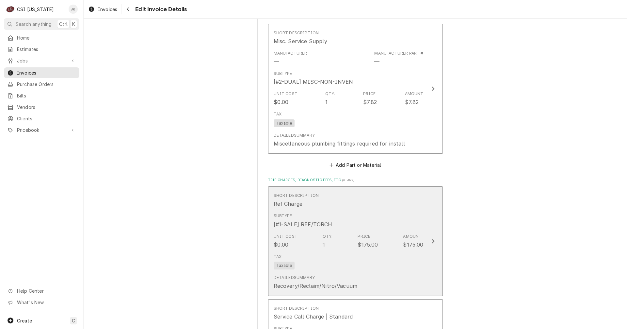
scroll to position [1045, 0]
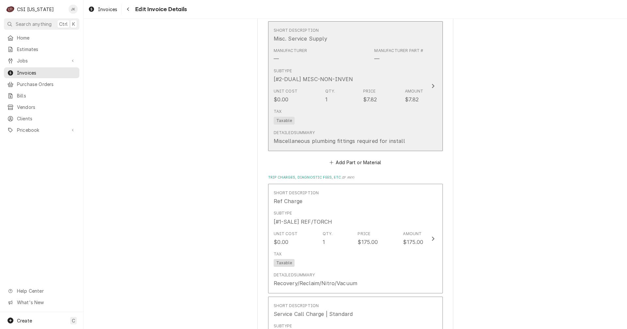
click at [405, 86] on div "Unit Cost $0.00 Qty. 1 Price $7.82 Amount $7.82" at bounding box center [349, 96] width 150 height 20
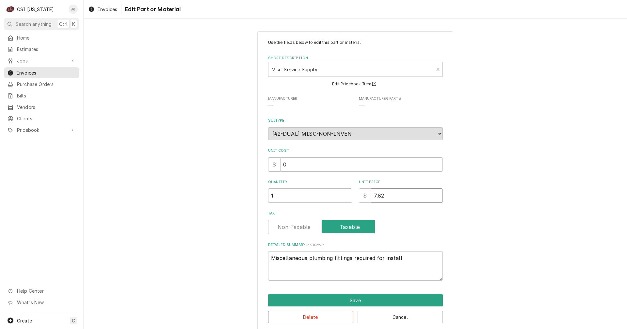
click at [373, 195] on input "7.82" at bounding box center [407, 195] width 72 height 14
type textarea "x"
type input "1.82"
type textarea "x"
type input "12.82"
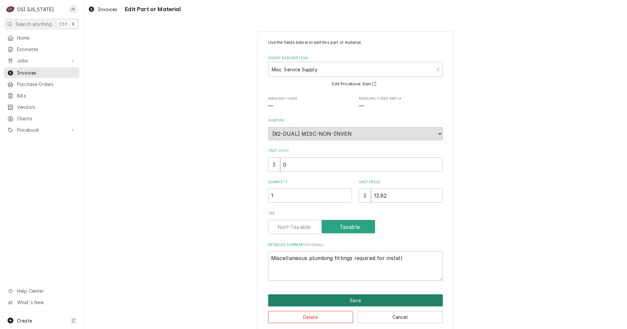
click at [359, 302] on button "Save" at bounding box center [355, 300] width 175 height 12
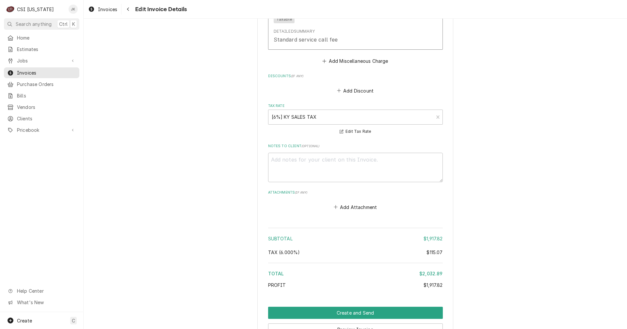
scroll to position [1422, 0]
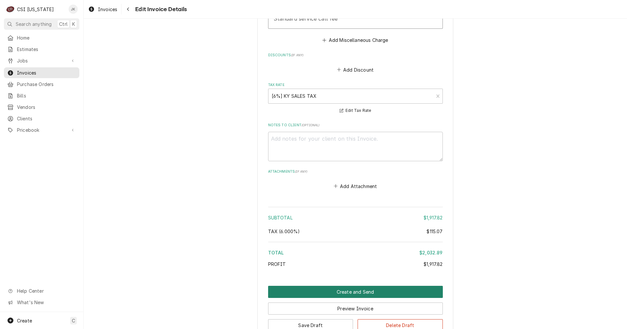
click at [344, 286] on button "Create and Send" at bounding box center [355, 292] width 175 height 12
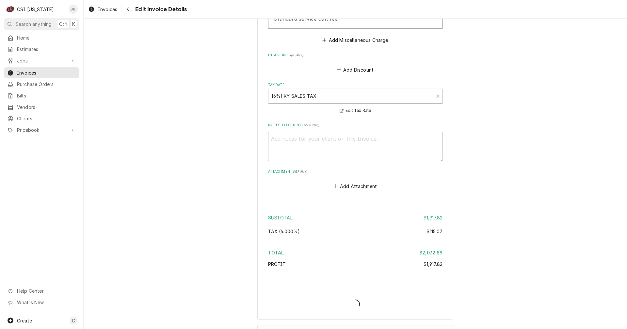
scroll to position [1402, 0]
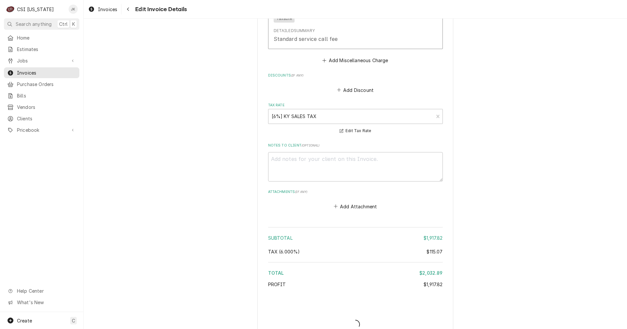
type textarea "x"
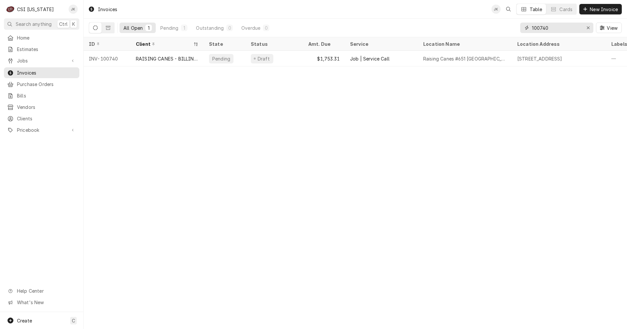
drag, startPoint x: 551, startPoint y: 28, endPoint x: 499, endPoint y: 32, distance: 52.7
click at [499, 32] on div "All Open 1 Pending 1 Outstanding 0 Overdue 0 100740 View" at bounding box center [355, 28] width 533 height 18
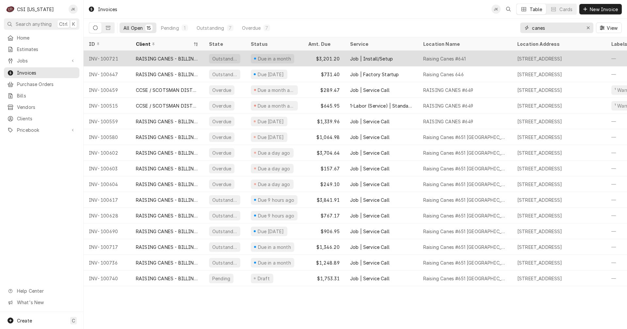
type input "canes"
click at [331, 58] on div "$3,201.20" at bounding box center [324, 59] width 42 height 16
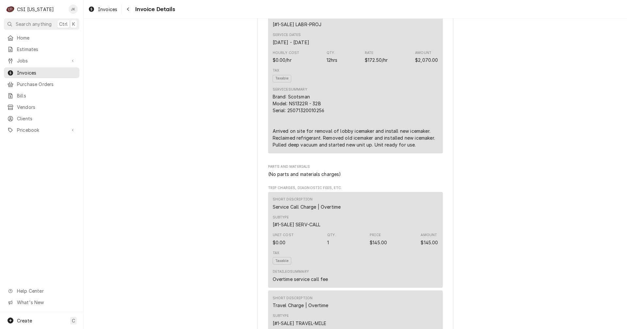
scroll to position [425, 0]
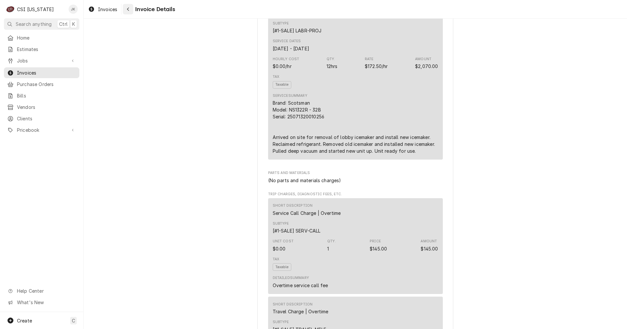
click at [124, 10] on button "Navigate back" at bounding box center [128, 9] width 10 height 10
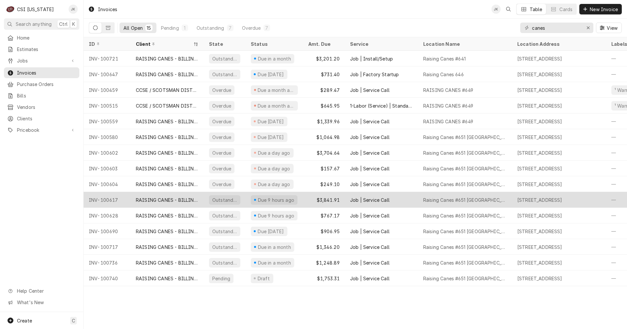
click at [300, 196] on div "Due 9 hours ago" at bounding box center [274, 200] width 57 height 16
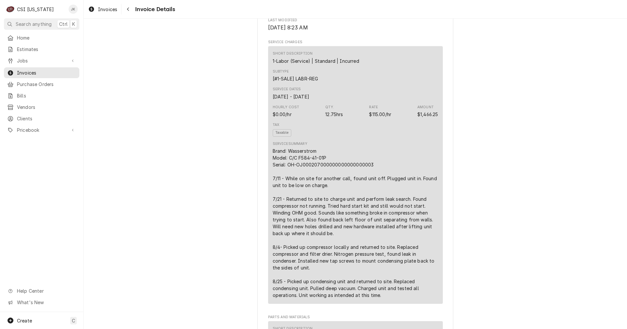
scroll to position [392, 0]
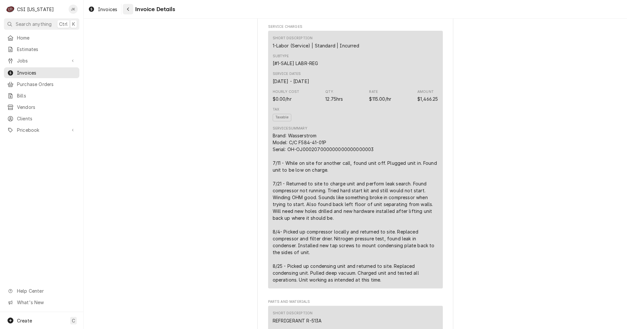
click at [128, 8] on icon "Navigate back" at bounding box center [128, 10] width 2 height 4
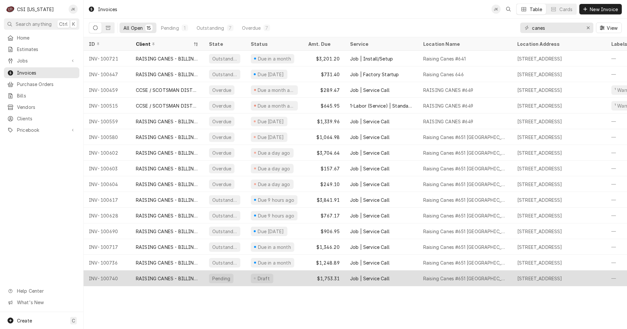
click at [330, 275] on div "$1,753.31" at bounding box center [324, 278] width 42 height 16
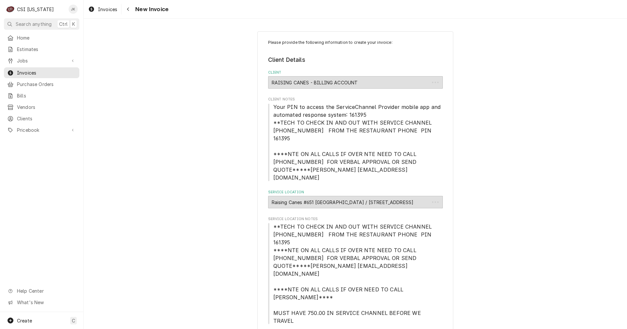
type textarea "x"
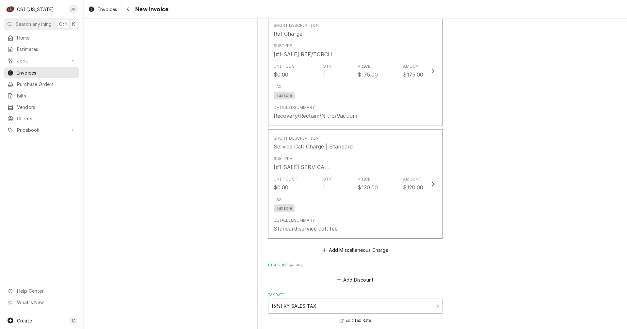
scroll to position [1209, 0]
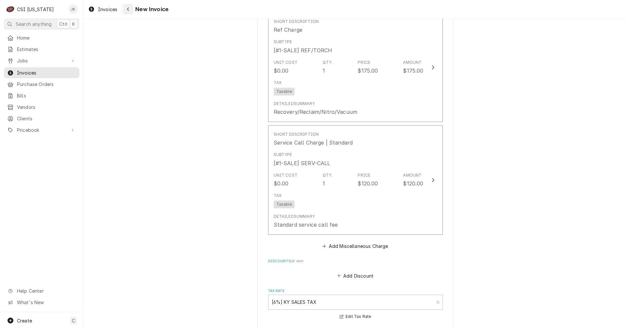
click at [131, 13] on button "Navigate back" at bounding box center [128, 9] width 10 height 10
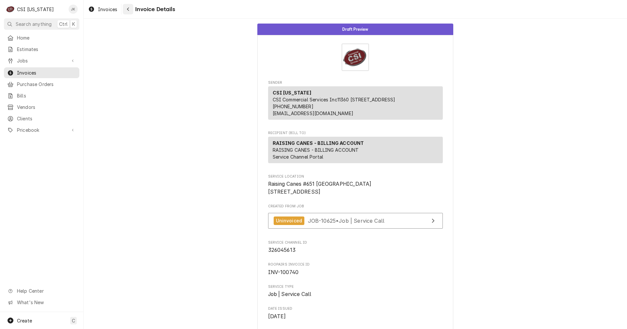
click at [128, 9] on icon "Navigate back" at bounding box center [128, 9] width 3 height 5
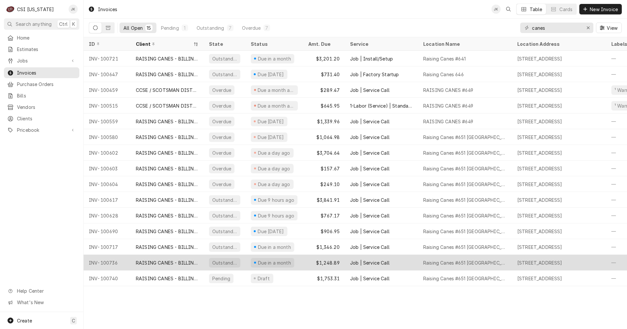
click at [329, 260] on div "$1,248.89" at bounding box center [324, 262] width 42 height 16
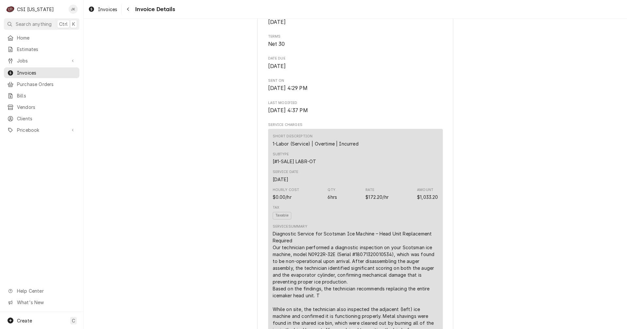
scroll to position [327, 0]
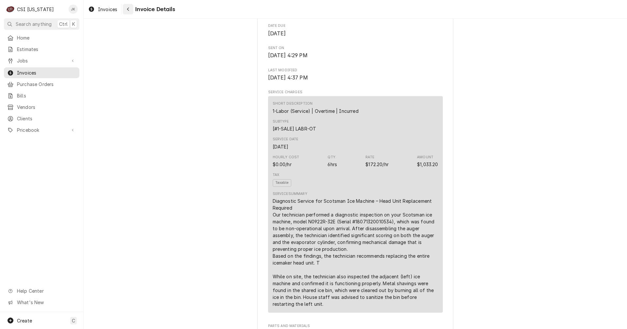
click at [127, 11] on div "Navigate back" at bounding box center [128, 9] width 7 height 7
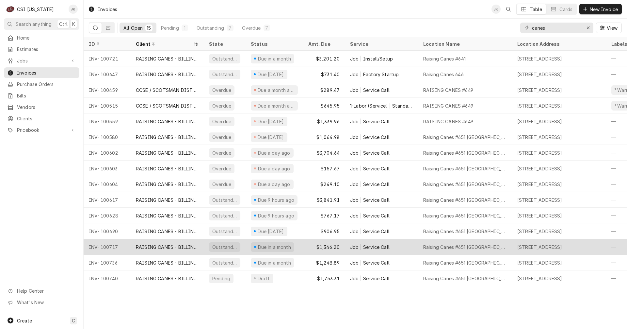
click at [321, 242] on div "$1,346.20" at bounding box center [324, 247] width 42 height 16
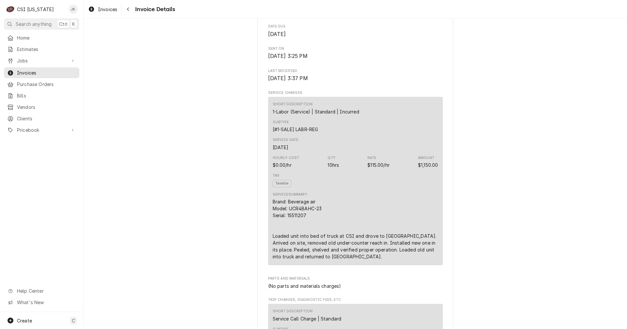
scroll to position [327, 0]
click at [130, 9] on div "Navigate back" at bounding box center [128, 9] width 7 height 7
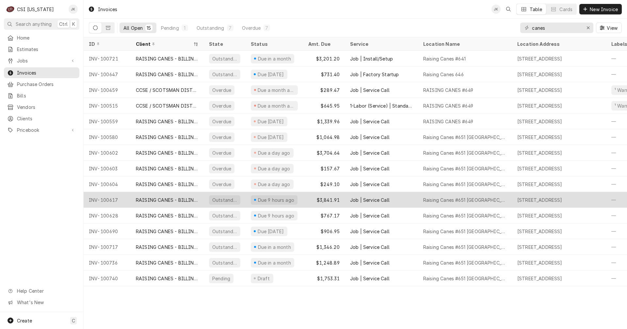
click at [295, 200] on div "Due 9 hours ago" at bounding box center [274, 200] width 57 height 16
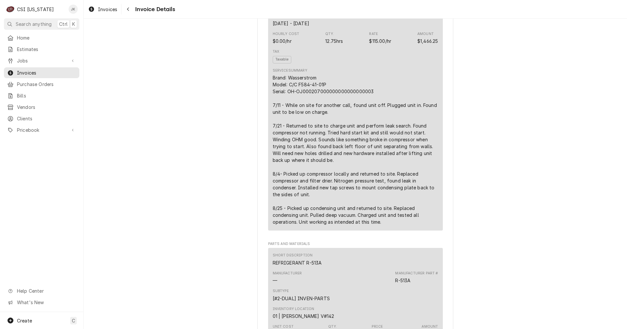
scroll to position [457, 0]
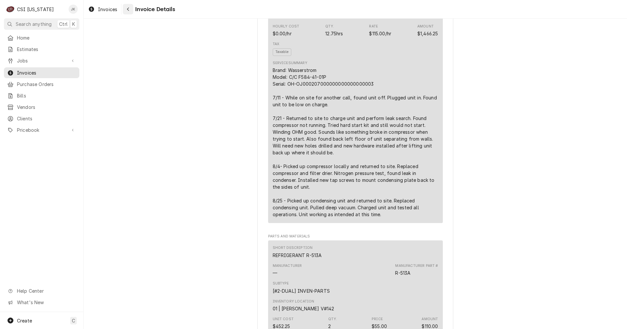
click at [128, 10] on icon "Navigate back" at bounding box center [128, 10] width 2 height 4
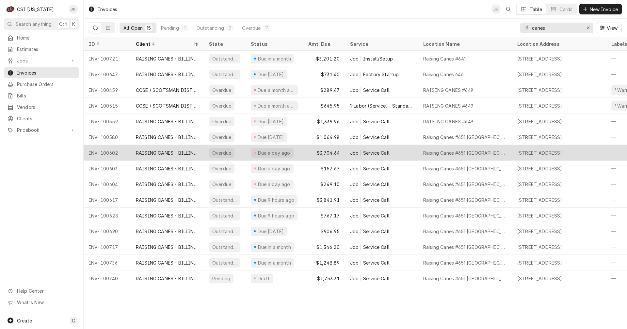
click at [310, 154] on div "$3,704.64" at bounding box center [324, 153] width 42 height 16
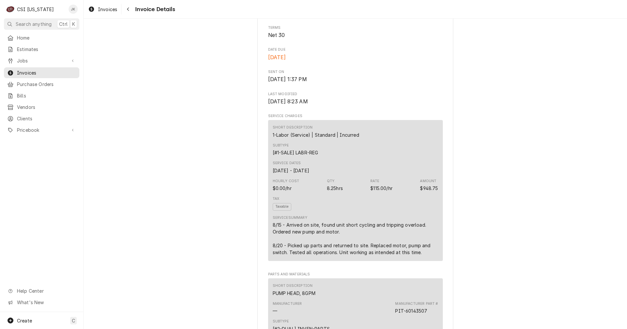
scroll to position [327, 0]
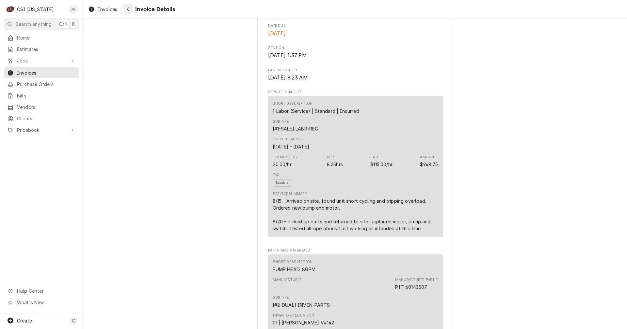
click at [129, 8] on icon "Navigate back" at bounding box center [128, 9] width 3 height 5
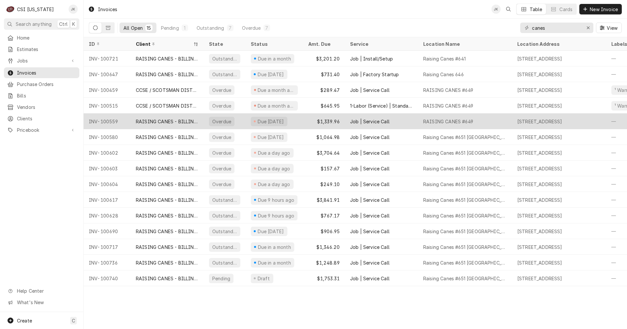
click at [276, 118] on div "Due 12 days ago" at bounding box center [271, 121] width 28 height 7
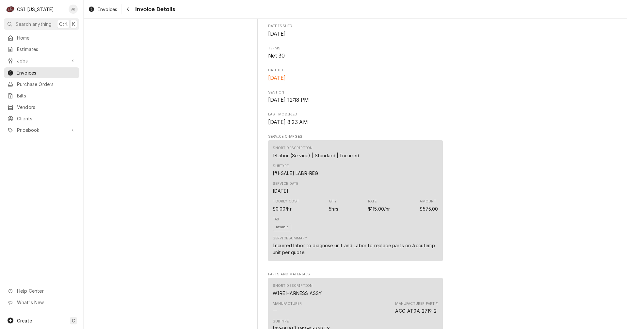
scroll to position [261, 0]
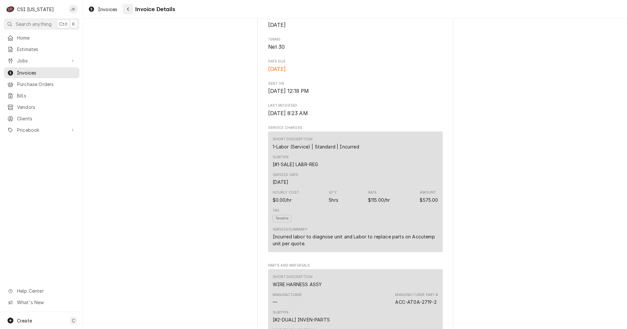
click at [127, 11] on icon "Navigate back" at bounding box center [128, 9] width 3 height 5
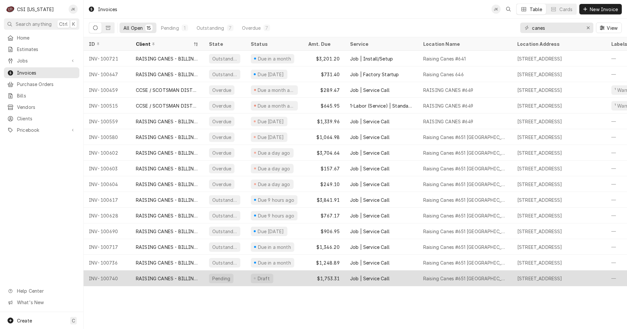
click at [286, 276] on div "Draft" at bounding box center [274, 278] width 57 height 16
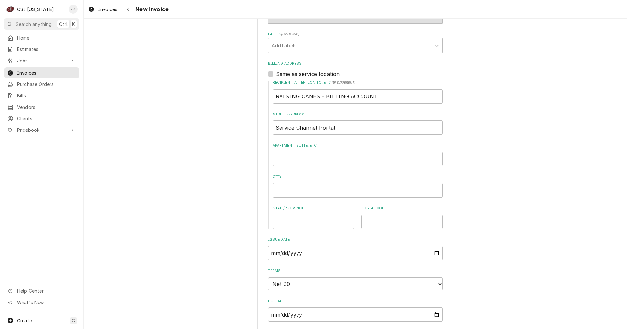
scroll to position [238, 0]
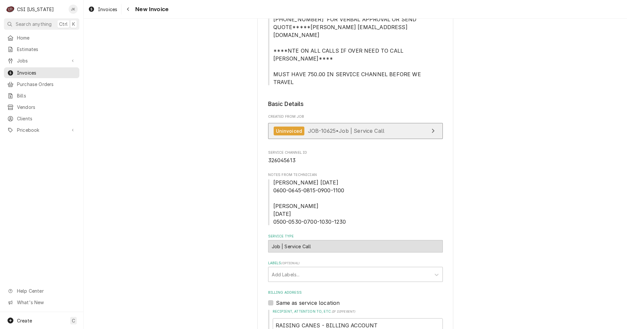
click at [337, 127] on span "JOB-10625 • Job | Service Call" at bounding box center [346, 130] width 77 height 7
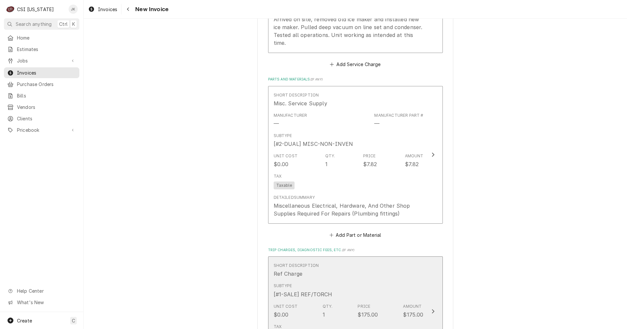
scroll to position [925, 0]
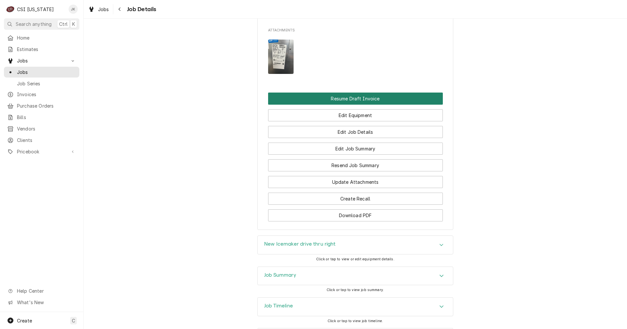
scroll to position [774, 0]
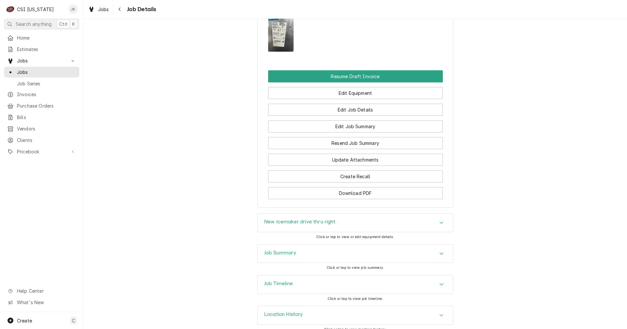
click at [282, 280] on h3 "Job Timeline" at bounding box center [278, 283] width 29 height 6
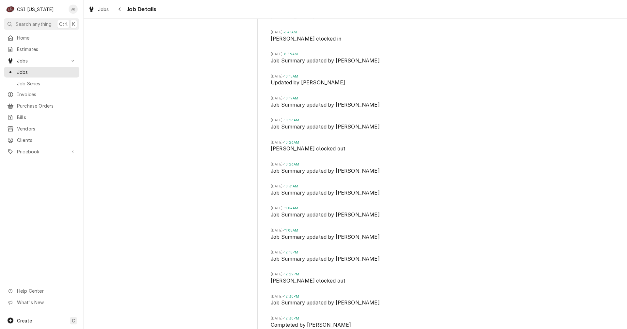
scroll to position [1186, 0]
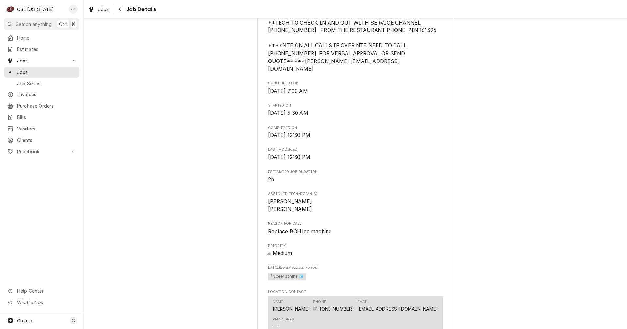
scroll to position [327, 0]
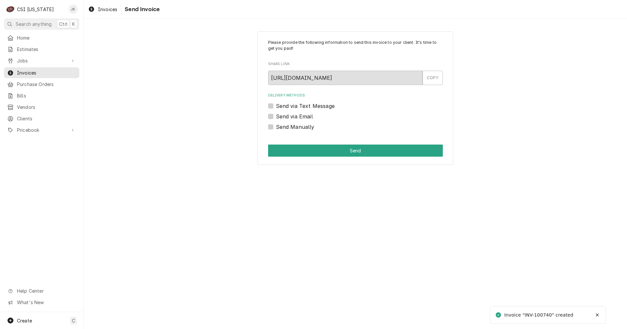
click at [285, 117] on label "Send via Email" at bounding box center [294, 116] width 37 height 8
click at [285, 117] on input "Send via Email" at bounding box center [363, 119] width 175 height 14
checkbox input "true"
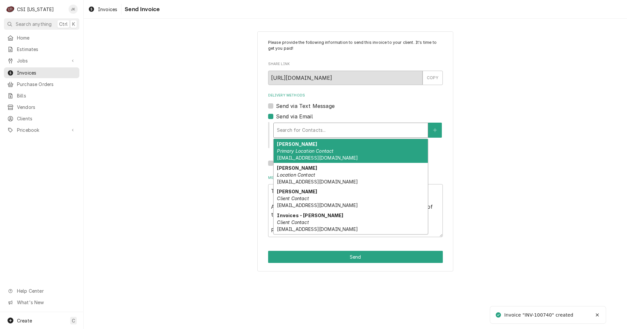
click at [302, 132] on div "Delivery Methods" at bounding box center [351, 130] width 148 height 12
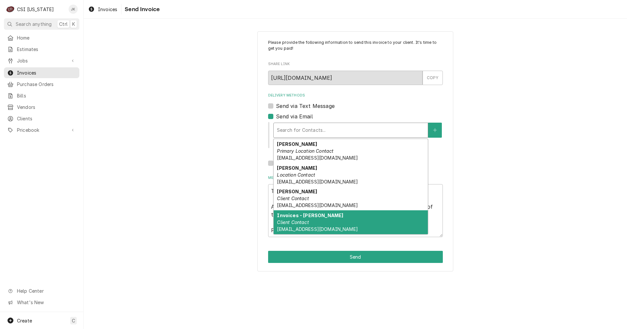
click at [304, 224] on em "Client Contact" at bounding box center [293, 222] width 32 height 6
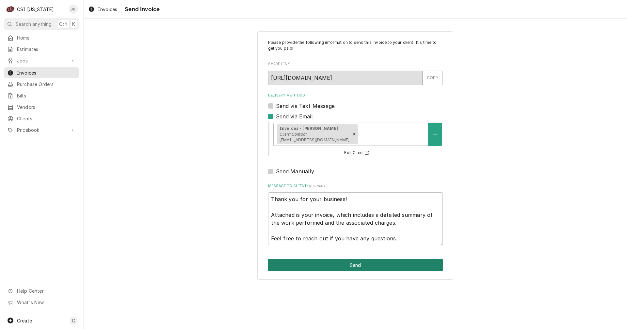
click at [322, 267] on button "Send" at bounding box center [355, 265] width 175 height 12
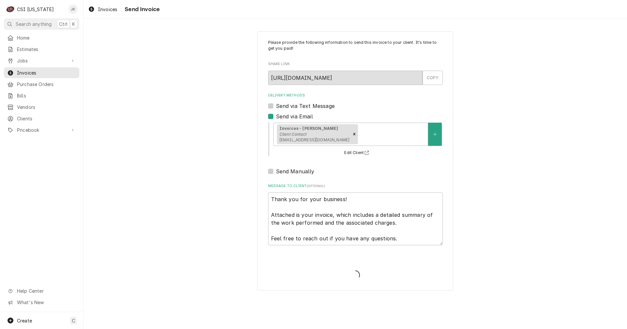
type textarea "x"
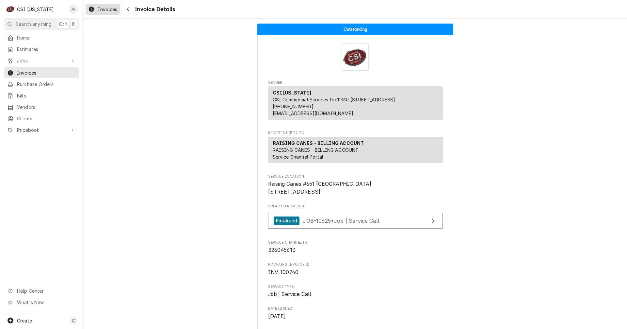
click at [103, 9] on span "Invoices" at bounding box center [107, 9] width 19 height 7
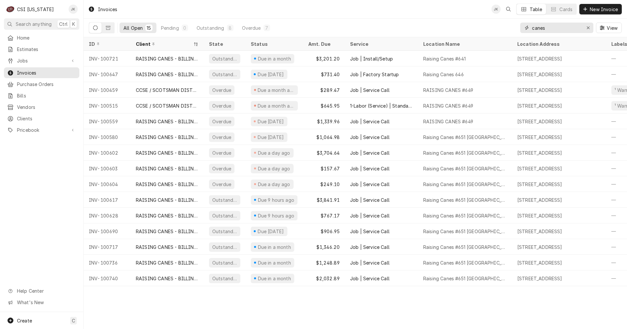
drag, startPoint x: 550, startPoint y: 26, endPoint x: 497, endPoint y: 24, distance: 53.0
click at [497, 24] on div "All Open 15 Pending 0 Outstanding 8 Overdue 7 canes View" at bounding box center [355, 28] width 533 height 18
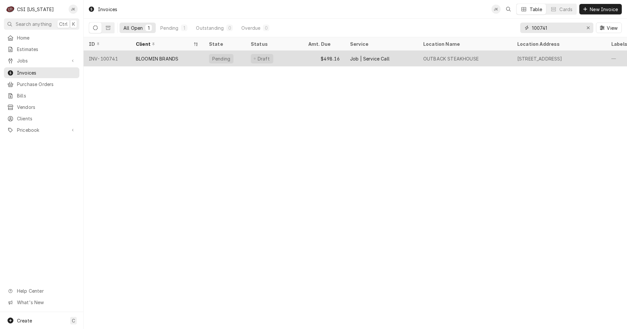
type input "100741"
click at [169, 56] on div "BLOOMIN BRANDS" at bounding box center [157, 58] width 42 height 7
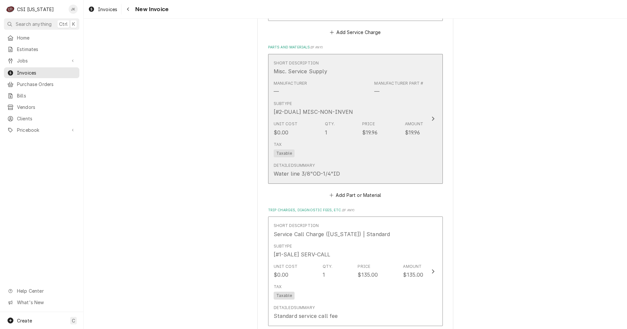
scroll to position [882, 0]
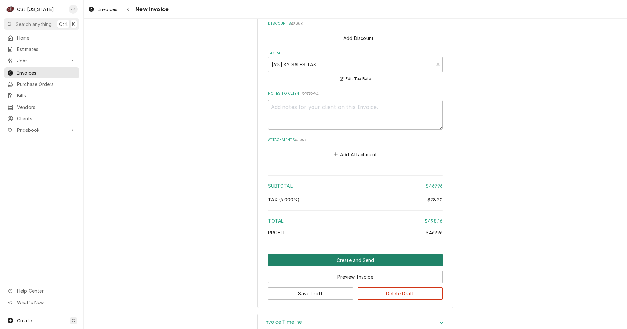
click at [341, 254] on button "Create and Send" at bounding box center [355, 260] width 175 height 12
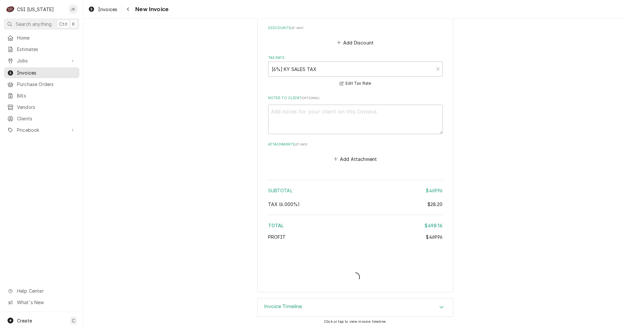
scroll to position [1158, 0]
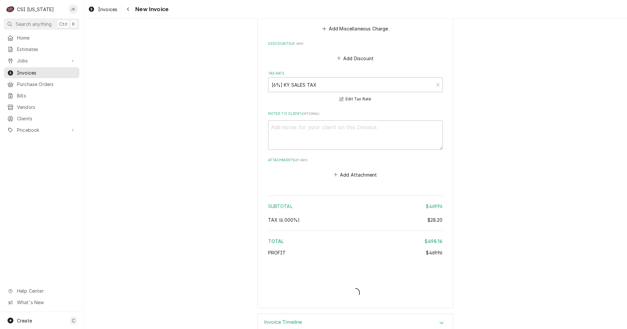
type textarea "x"
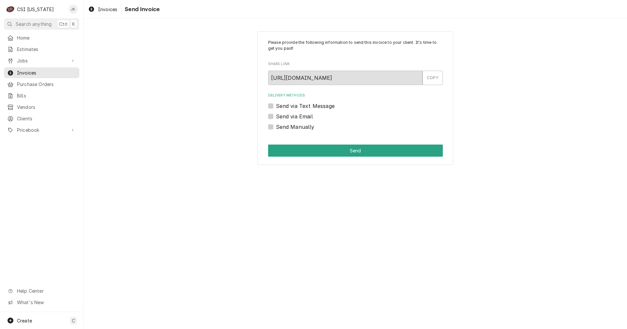
click at [306, 117] on label "Send via Email" at bounding box center [294, 116] width 37 height 8
click at [306, 117] on input "Send via Email" at bounding box center [363, 119] width 175 height 14
checkbox input "true"
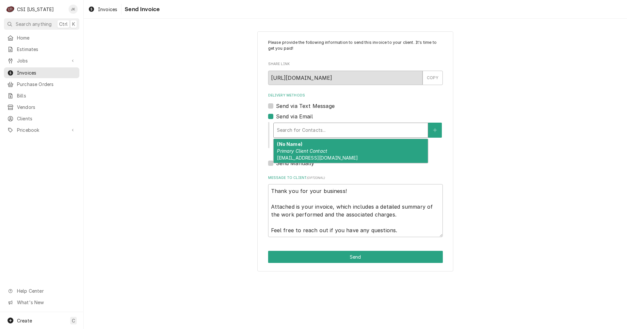
click at [309, 134] on div "Delivery Methods" at bounding box center [351, 130] width 148 height 12
click at [310, 149] on em "Primary Client Contact" at bounding box center [302, 151] width 50 height 6
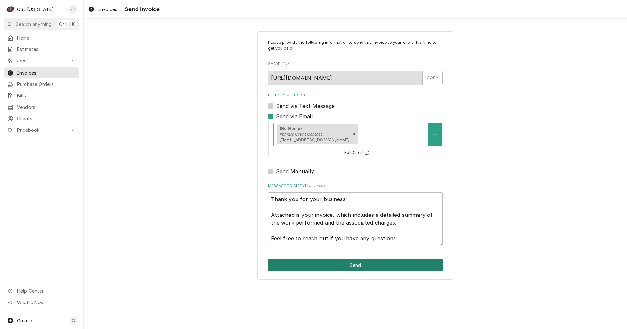
click at [323, 261] on button "Send" at bounding box center [355, 265] width 175 height 12
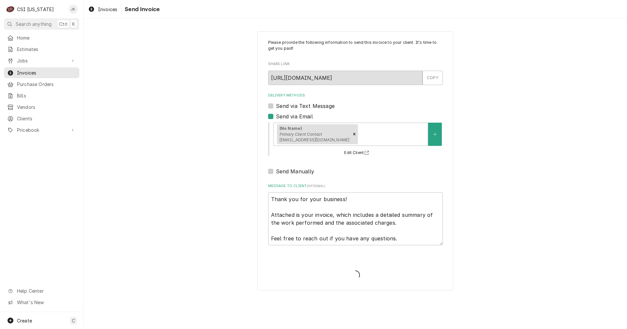
type textarea "x"
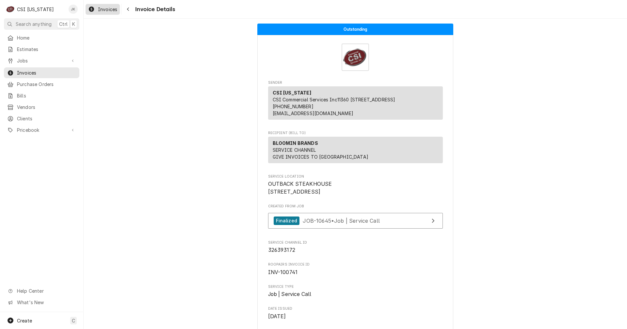
click at [112, 10] on span "Invoices" at bounding box center [107, 9] width 19 height 7
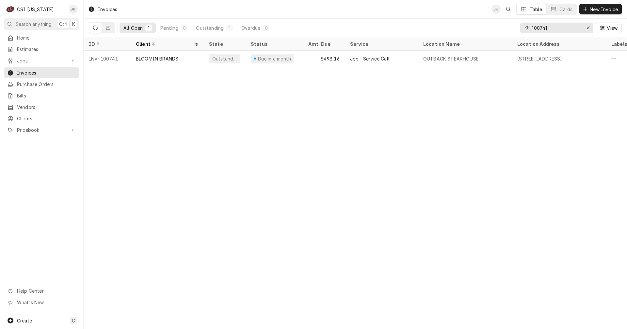
drag, startPoint x: 544, startPoint y: 29, endPoint x: 553, endPoint y: 28, distance: 9.2
click at [552, 28] on input "100741" at bounding box center [556, 28] width 49 height 10
type input "100705"
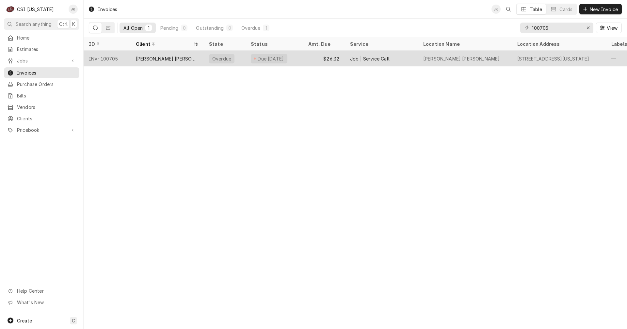
click at [167, 60] on div "[PERSON_NAME] [PERSON_NAME]" at bounding box center [167, 58] width 63 height 7
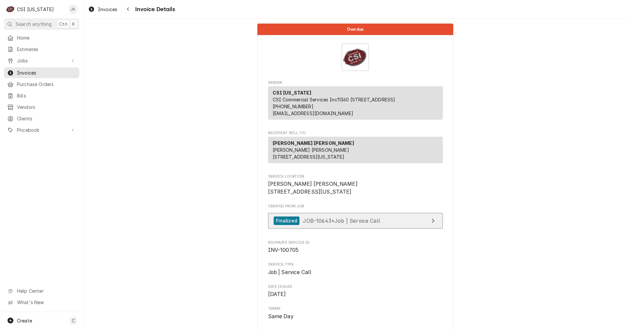
click at [333, 223] on span "JOB-10643 • Job | Service Call" at bounding box center [341, 220] width 77 height 7
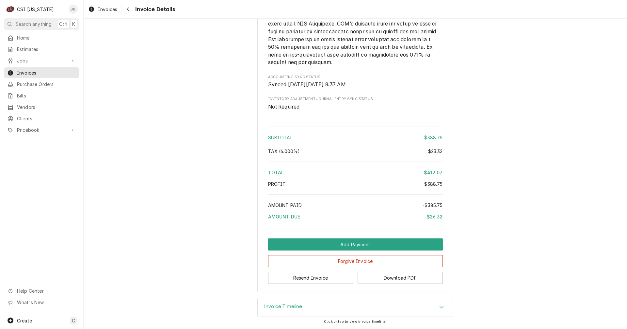
scroll to position [1030, 0]
drag, startPoint x: 106, startPoint y: 8, endPoint x: 116, endPoint y: 15, distance: 12.1
click at [106, 8] on span "Invoices" at bounding box center [107, 9] width 19 height 7
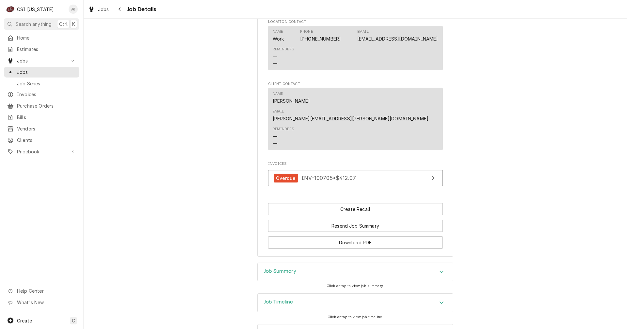
scroll to position [441, 0]
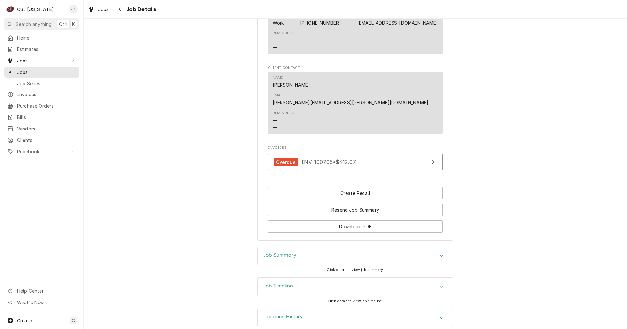
click at [300, 247] on div "Job Summary" at bounding box center [355, 256] width 195 height 18
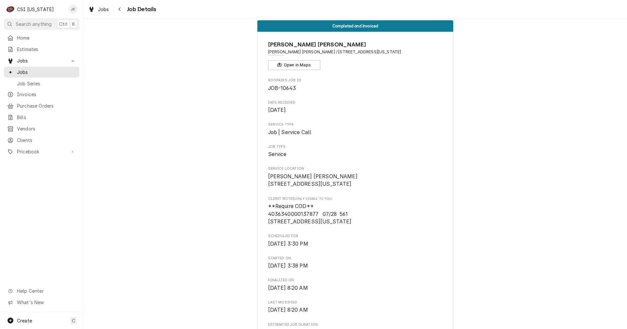
scroll to position [0, 0]
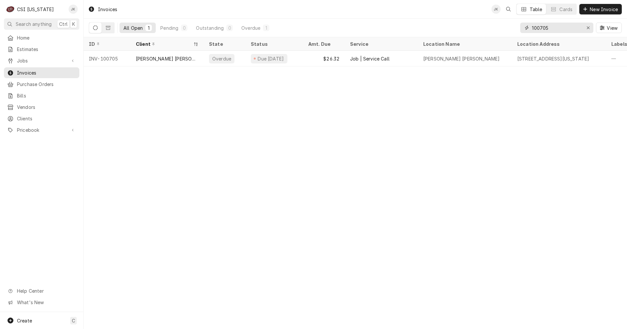
drag, startPoint x: 543, startPoint y: 28, endPoint x: 557, endPoint y: 26, distance: 13.9
click at [557, 26] on input "100705" at bounding box center [556, 28] width 49 height 10
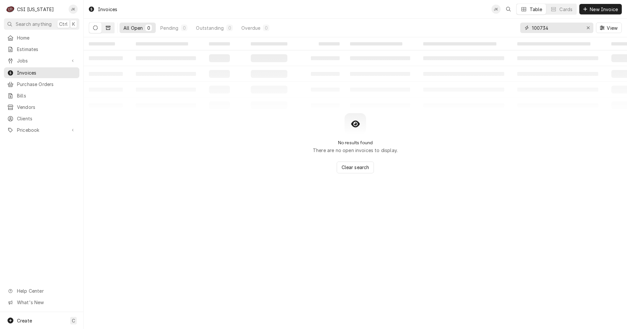
type input "100734"
click at [108, 27] on icon "Dynamic Content Wrapper" at bounding box center [108, 27] width 5 height 5
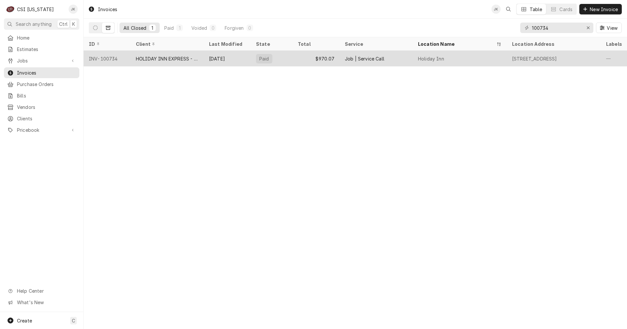
click at [161, 58] on div "HOLIDAY INN EXPRESS - ELIZABETHTOWN" at bounding box center [167, 58] width 63 height 7
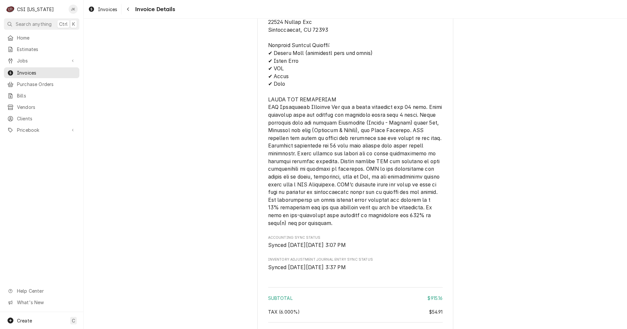
scroll to position [1176, 0]
click at [104, 10] on span "Invoices" at bounding box center [107, 9] width 19 height 7
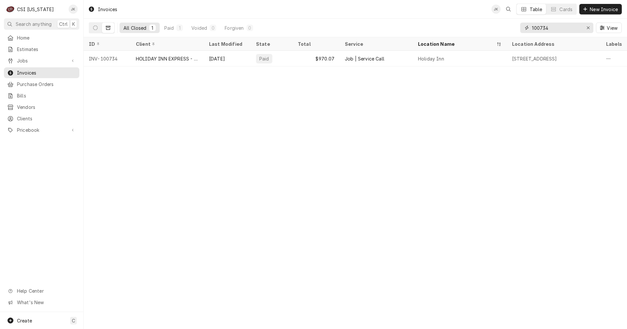
drag, startPoint x: 543, startPoint y: 29, endPoint x: 568, endPoint y: 25, distance: 25.4
click at [568, 25] on input "100734" at bounding box center [556, 28] width 49 height 10
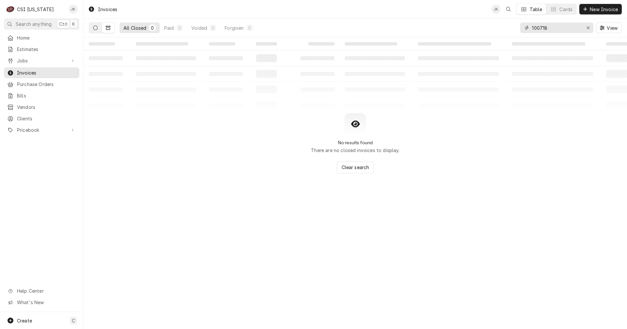
type input "100718"
click at [95, 26] on icon "Dynamic Content Wrapper" at bounding box center [95, 27] width 5 height 5
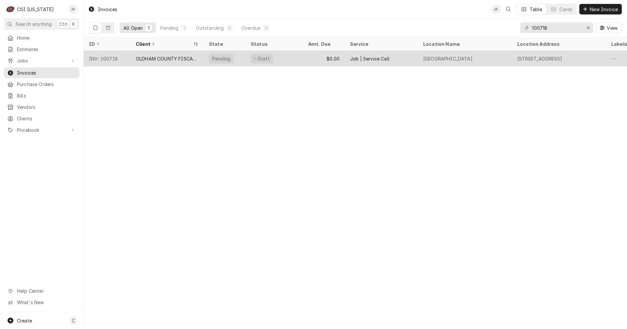
click at [287, 55] on div "Draft" at bounding box center [274, 59] width 57 height 16
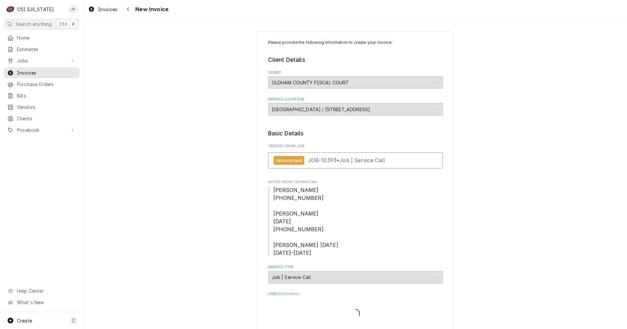
type textarea "x"
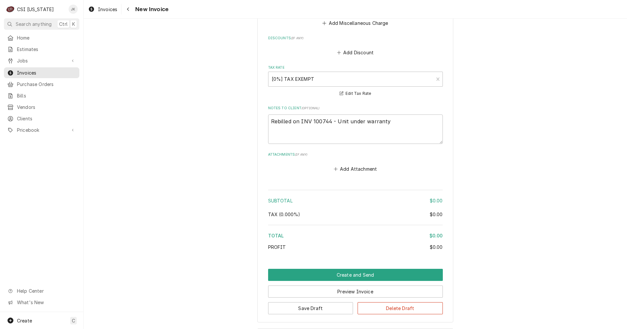
scroll to position [1298, 0]
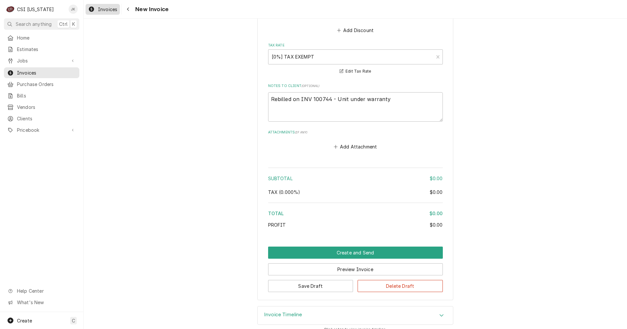
click at [108, 8] on span "Invoices" at bounding box center [107, 9] width 19 height 7
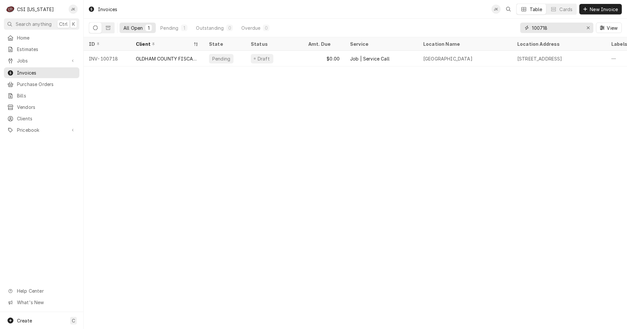
drag, startPoint x: 542, startPoint y: 29, endPoint x: 555, endPoint y: 27, distance: 12.8
click at [555, 27] on input "100718" at bounding box center [556, 28] width 49 height 10
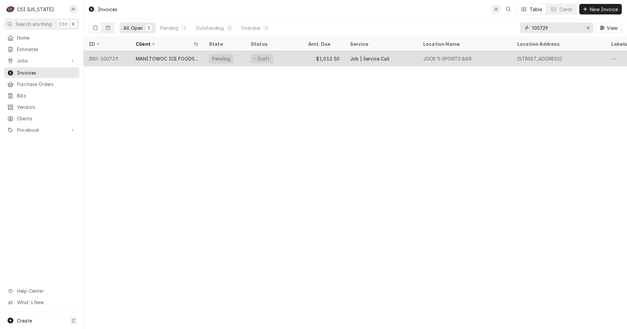
type input "100729"
click at [177, 58] on div "MANITOWOC ICE FOODSERVICE" at bounding box center [167, 58] width 63 height 7
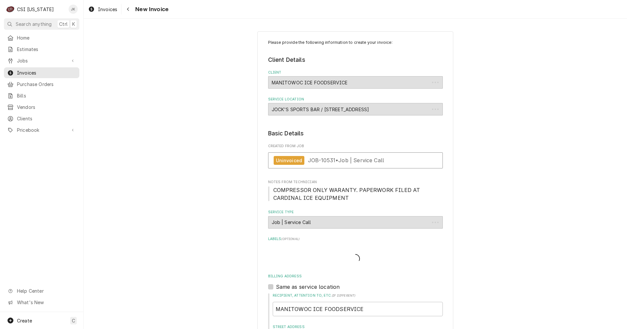
type textarea "x"
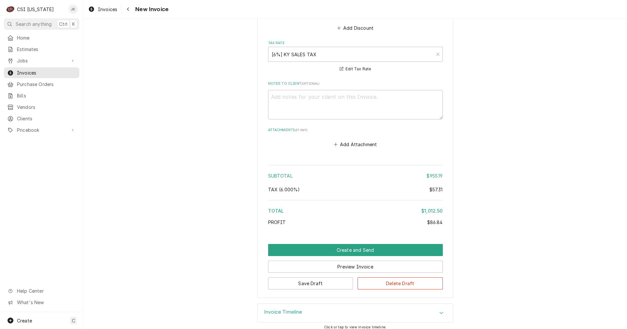
scroll to position [1027, 0]
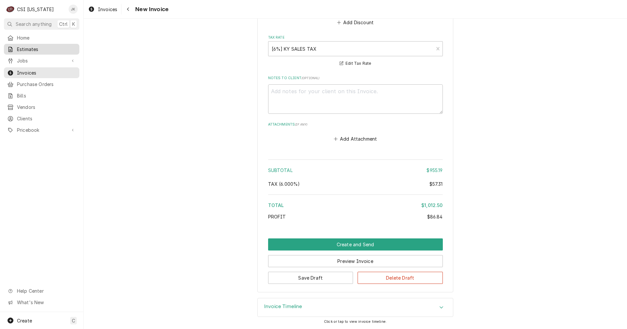
click at [24, 45] on div "Estimates" at bounding box center [41, 49] width 73 height 8
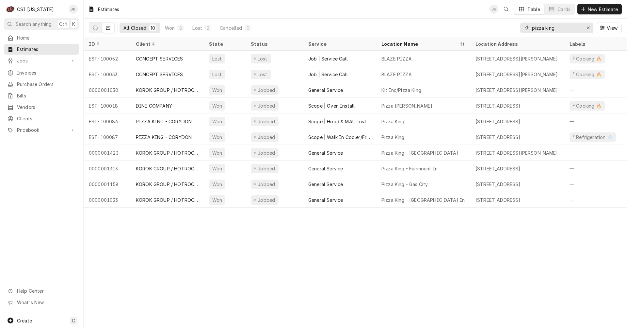
drag, startPoint x: 562, startPoint y: 27, endPoint x: 496, endPoint y: 25, distance: 66.0
click at [496, 25] on div "All Closed 10 Won 8 Lost 2 Cancelled 0 pizza king View" at bounding box center [355, 28] width 533 height 18
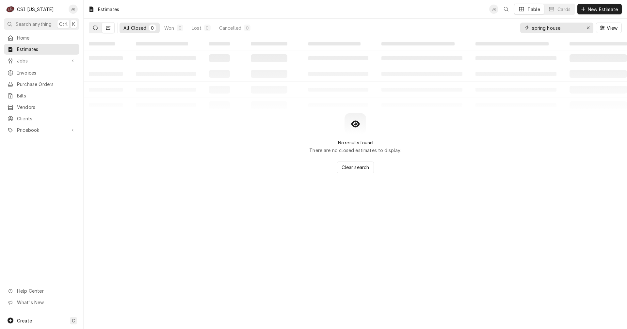
type input "spring house"
click at [97, 26] on icon "Dynamic Content Wrapper" at bounding box center [95, 27] width 5 height 5
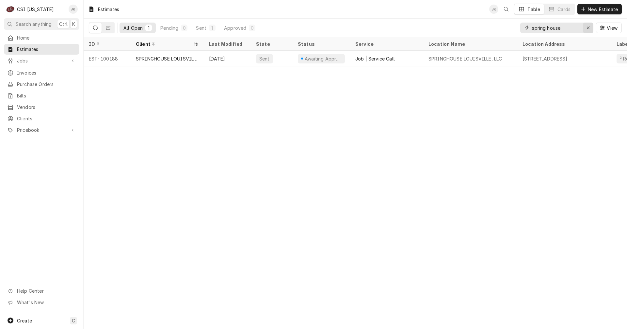
click at [588, 28] on icon "Erase input" at bounding box center [589, 27] width 4 height 5
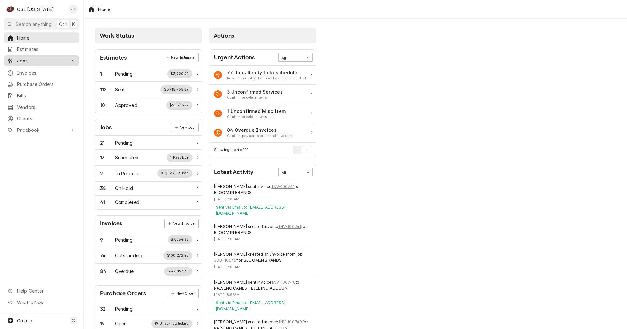
click at [29, 59] on span "Jobs" at bounding box center [41, 60] width 49 height 7
drag, startPoint x: 29, startPoint y: 70, endPoint x: 85, endPoint y: 72, distance: 56.2
click at [29, 70] on span "Jobs" at bounding box center [46, 72] width 59 height 7
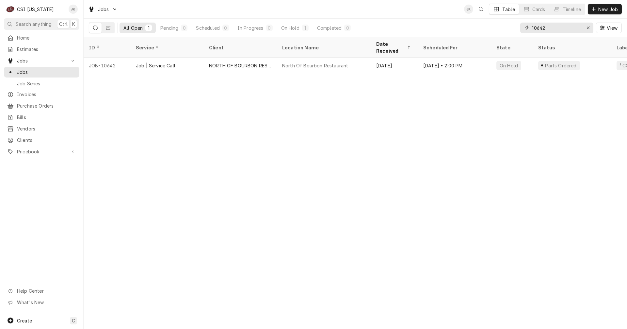
drag, startPoint x: 537, startPoint y: 29, endPoint x: 558, endPoint y: 29, distance: 20.9
click at [558, 29] on input "10642" at bounding box center [556, 28] width 49 height 10
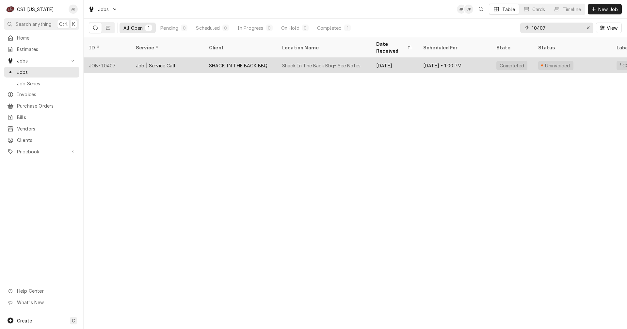
type input "10407"
click at [254, 62] on div "SHACK IN THE BACK BBQ" at bounding box center [238, 65] width 58 height 7
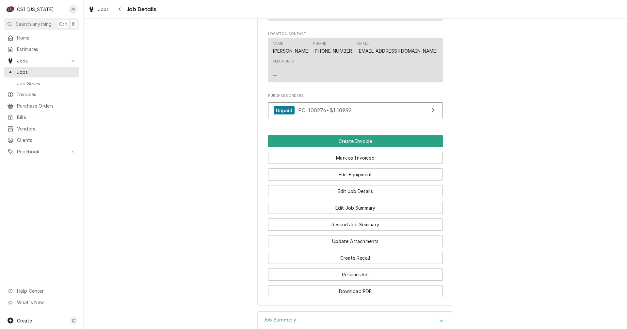
scroll to position [588, 0]
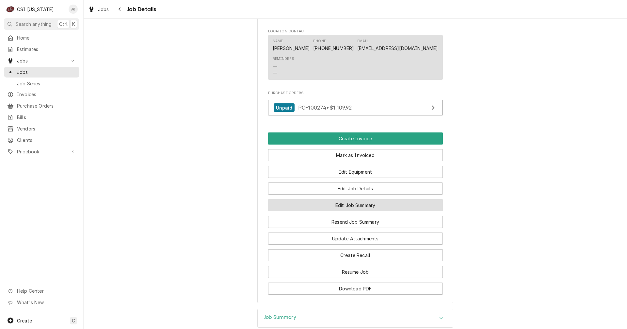
click at [366, 211] on button "Edit Job Summary" at bounding box center [355, 205] width 175 height 12
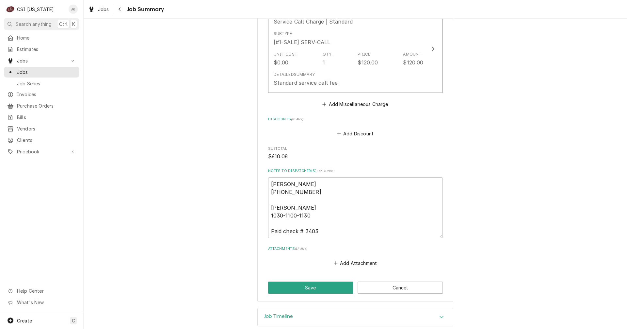
scroll to position [961, 0]
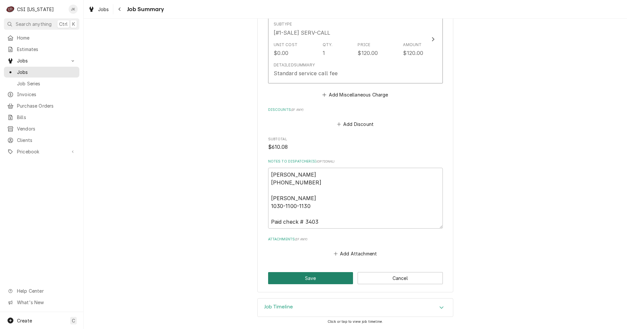
click at [316, 279] on button "Save" at bounding box center [310, 278] width 85 height 12
type textarea "x"
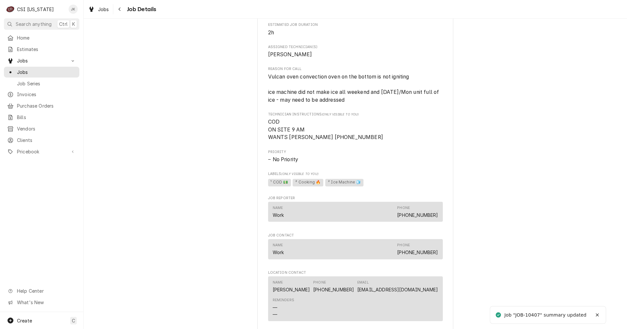
scroll to position [490, 0]
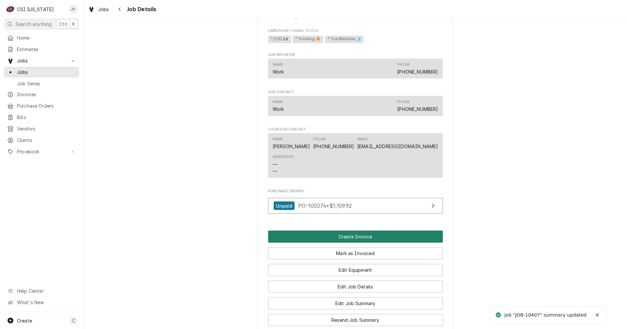
click at [371, 242] on button "Create Invoice" at bounding box center [355, 236] width 175 height 12
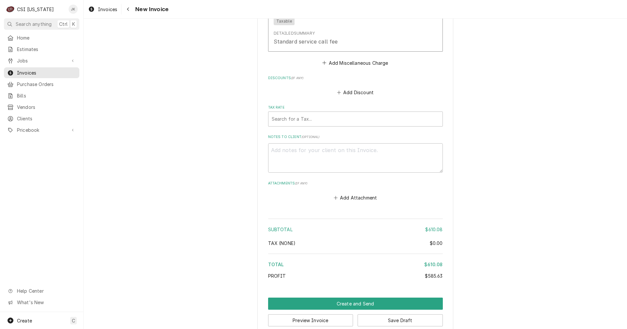
scroll to position [1600, 0]
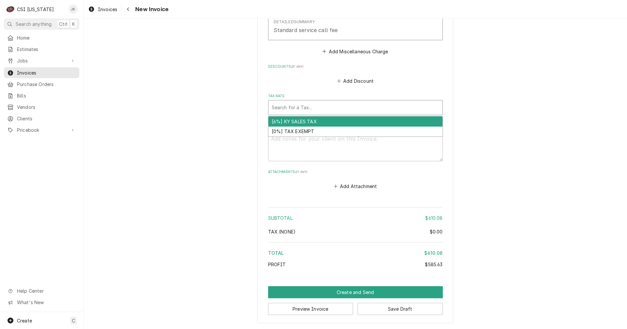
click at [308, 111] on div "Tax Rate" at bounding box center [356, 108] width 168 height 12
click at [303, 122] on div "[6%] KY SALES TAX" at bounding box center [356, 121] width 174 height 10
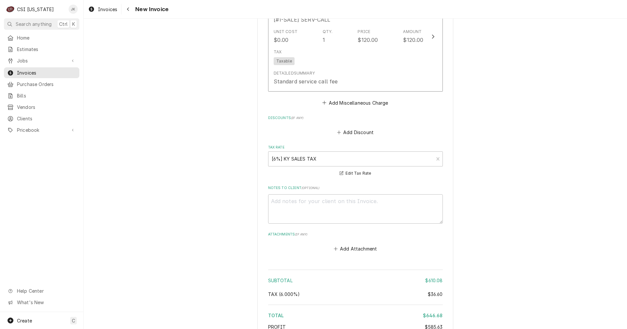
scroll to position [1612, 0]
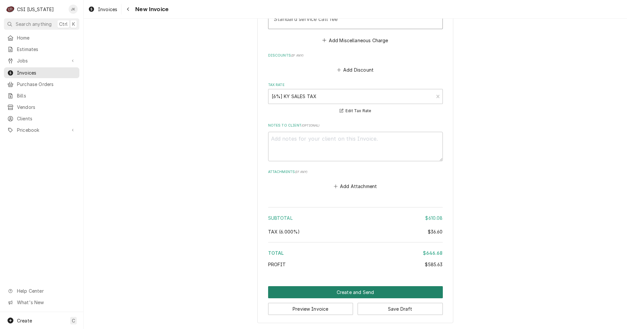
click at [360, 288] on button "Create and Send" at bounding box center [355, 292] width 175 height 12
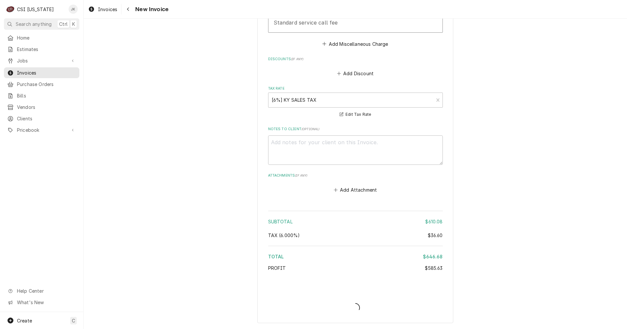
scroll to position [1608, 0]
type textarea "x"
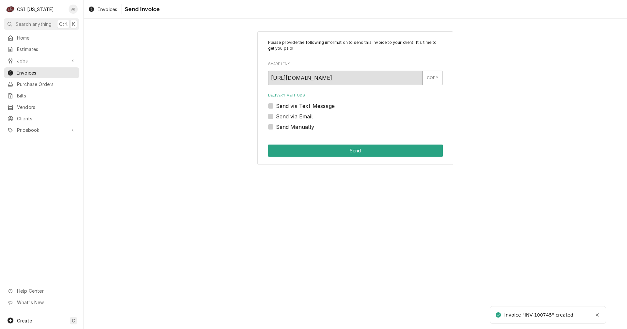
click at [274, 127] on div "Send Manually" at bounding box center [355, 127] width 175 height 8
click at [276, 128] on label "Send Manually" at bounding box center [295, 127] width 39 height 8
click at [276, 128] on input "Send Manually" at bounding box center [363, 130] width 175 height 14
checkbox input "true"
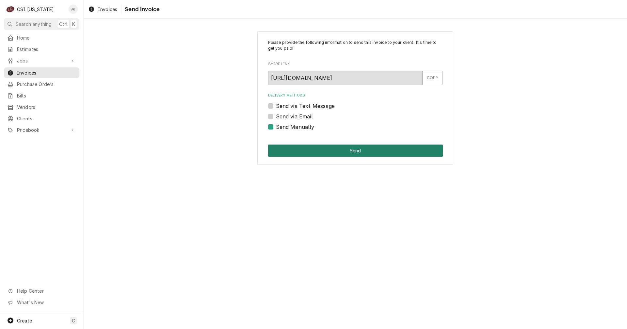
click at [326, 153] on button "Send" at bounding box center [355, 150] width 175 height 12
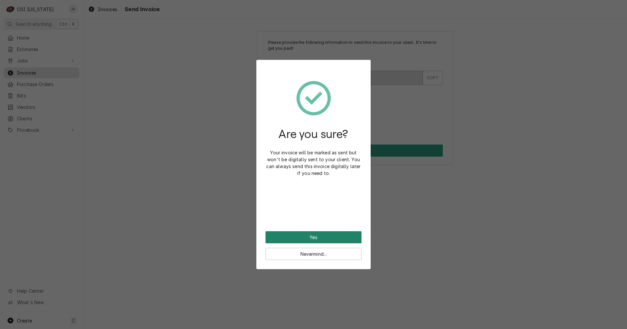
click at [320, 235] on button "Yes" at bounding box center [314, 237] width 96 height 12
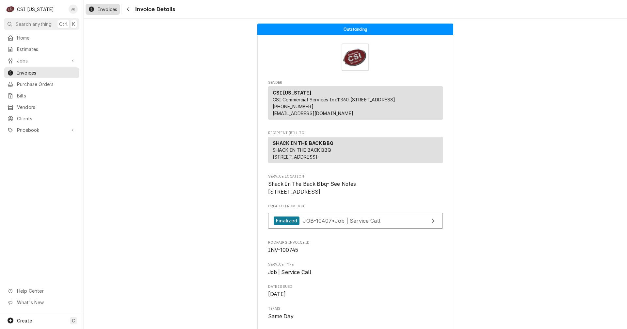
click at [108, 6] on span "Invoices" at bounding box center [107, 9] width 19 height 7
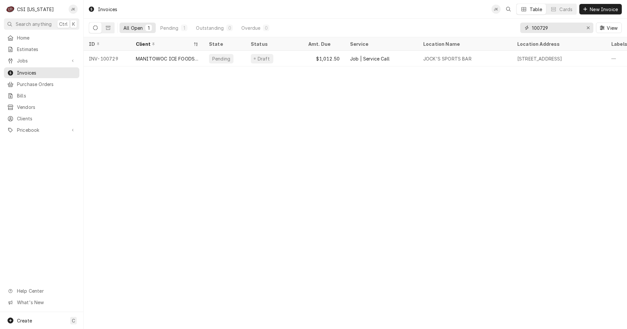
drag, startPoint x: 545, startPoint y: 28, endPoint x: 558, endPoint y: 28, distance: 13.4
click at [558, 28] on input "100729" at bounding box center [556, 28] width 49 height 10
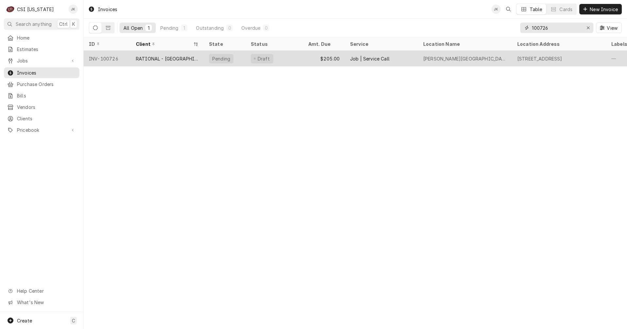
type input "100726"
click at [187, 58] on div "RATIONAL - [GEOGRAPHIC_DATA]" at bounding box center [167, 59] width 73 height 16
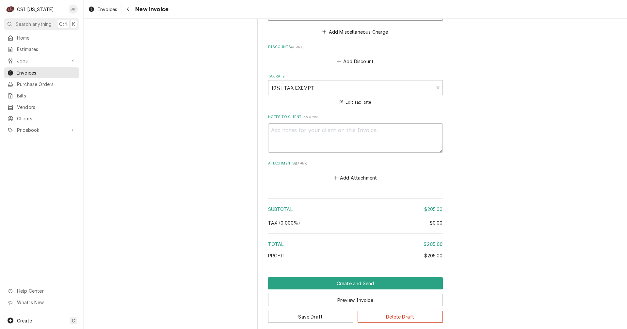
scroll to position [944, 0]
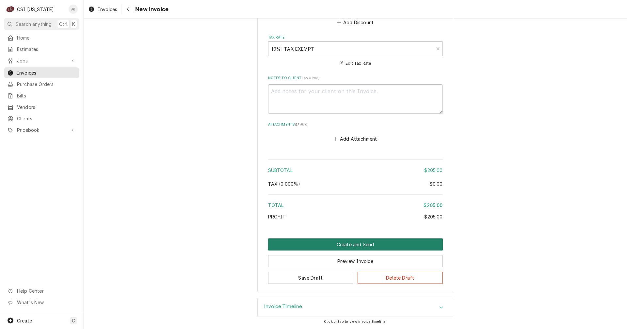
click at [314, 242] on button "Create and Send" at bounding box center [355, 244] width 175 height 12
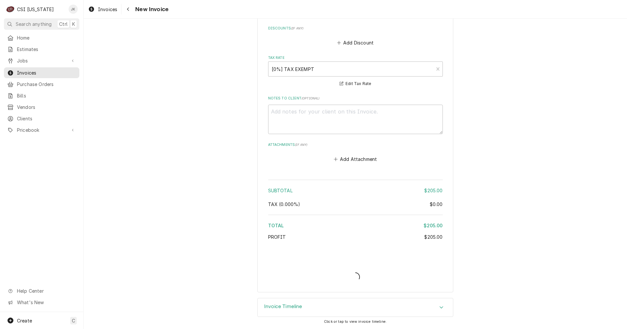
scroll to position [924, 0]
type textarea "x"
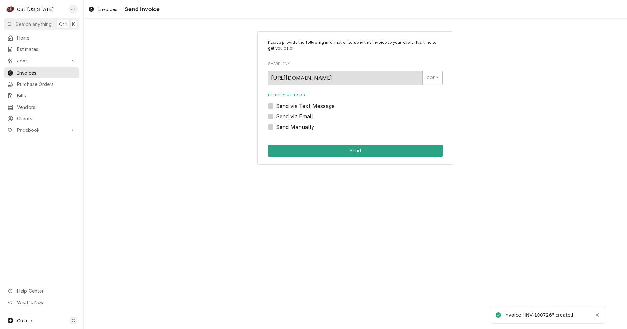
click at [290, 116] on label "Send via Email" at bounding box center [294, 116] width 37 height 8
click at [290, 116] on input "Send via Email" at bounding box center [363, 119] width 175 height 14
checkbox input "true"
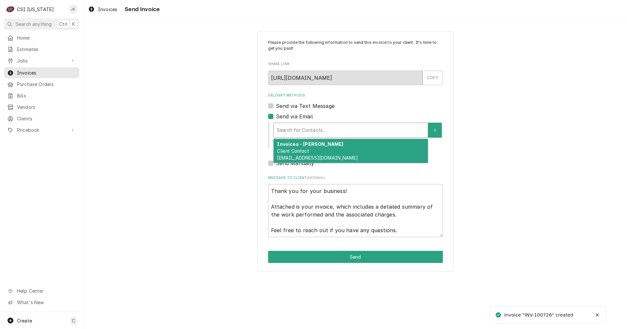
click at [300, 129] on div "Delivery Methods" at bounding box center [351, 130] width 148 height 12
click at [306, 147] on div "Invoices - Kelsey Client Contact kelsey.hetlage@csi1.com" at bounding box center [351, 151] width 154 height 24
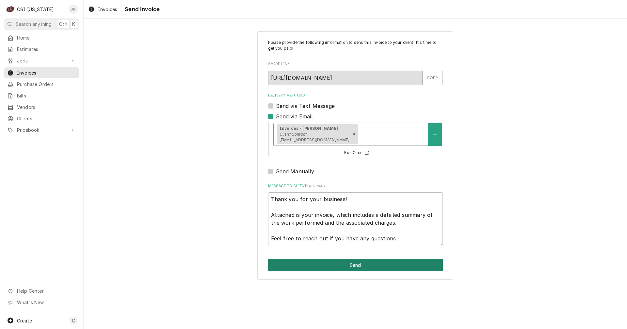
click at [331, 262] on button "Send" at bounding box center [355, 265] width 175 height 12
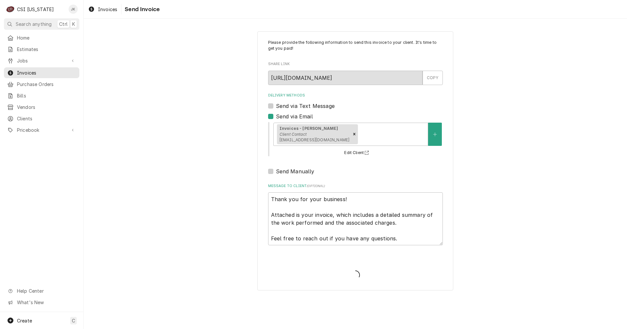
type textarea "x"
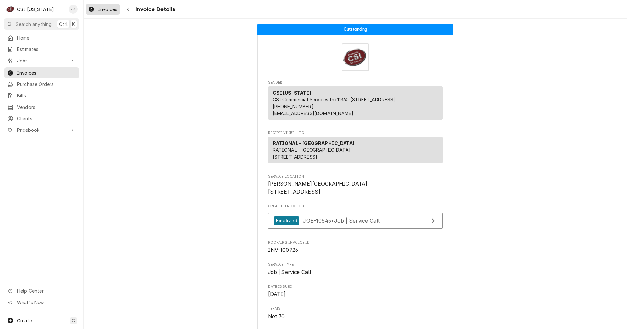
click at [107, 8] on span "Invoices" at bounding box center [107, 9] width 19 height 7
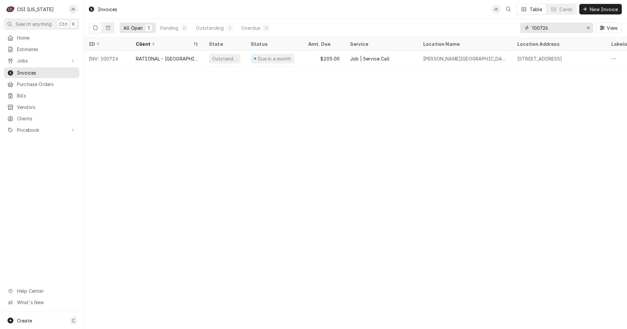
drag, startPoint x: 540, startPoint y: 28, endPoint x: 567, endPoint y: 27, distance: 27.5
click at [567, 27] on input "100726" at bounding box center [556, 28] width 49 height 10
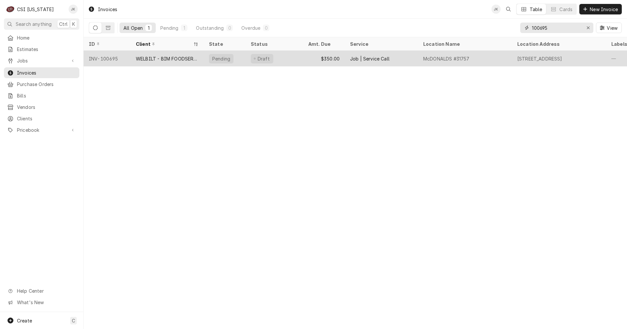
type input "100695"
click at [140, 57] on div "WELBILT - BIM FOODSERVICE GROUP" at bounding box center [167, 58] width 63 height 7
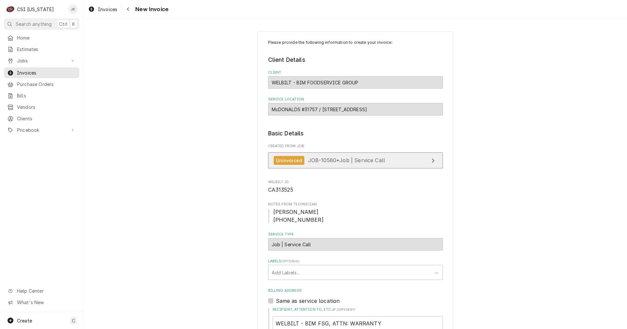
click at [334, 161] on span "JOB-10580 • Job | Service Call" at bounding box center [346, 160] width 77 height 7
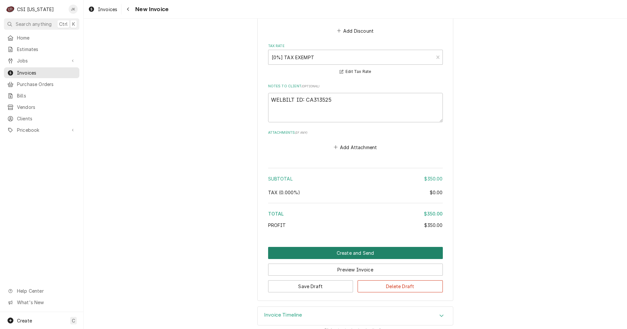
click at [352, 254] on button "Create and Send" at bounding box center [355, 253] width 175 height 12
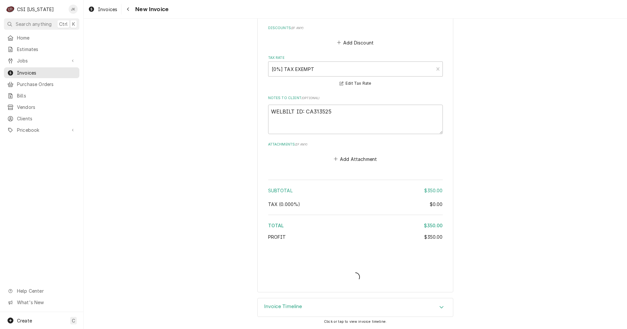
type textarea "x"
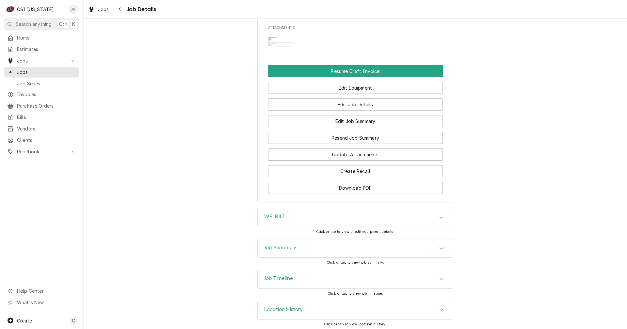
scroll to position [1249, 0]
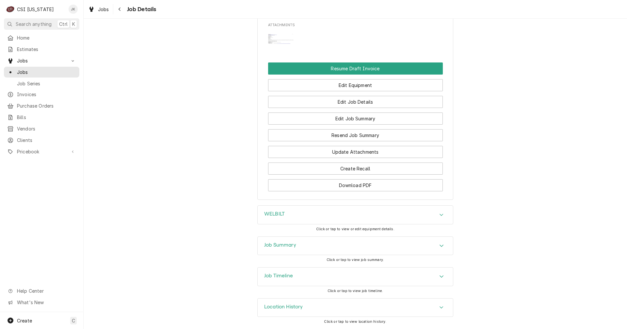
click at [285, 274] on h3 "Job Timeline" at bounding box center [278, 275] width 29 height 6
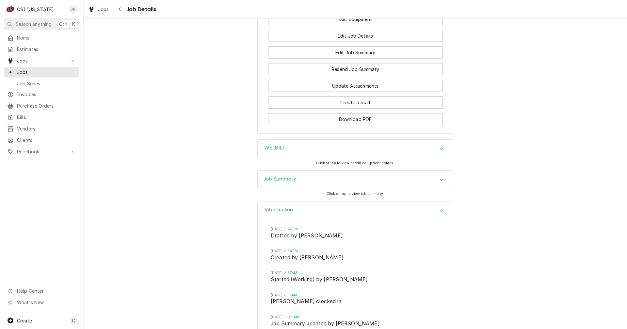
scroll to position [1311, 0]
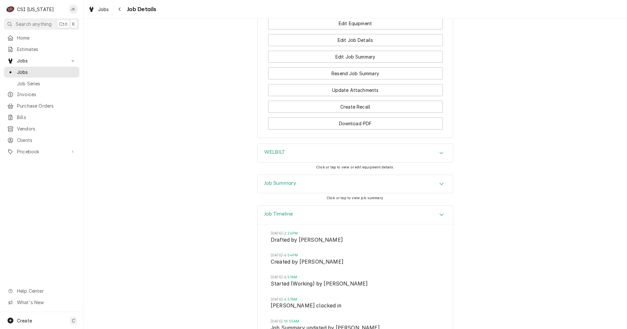
click at [283, 186] on h3 "Job Summary" at bounding box center [280, 183] width 32 height 6
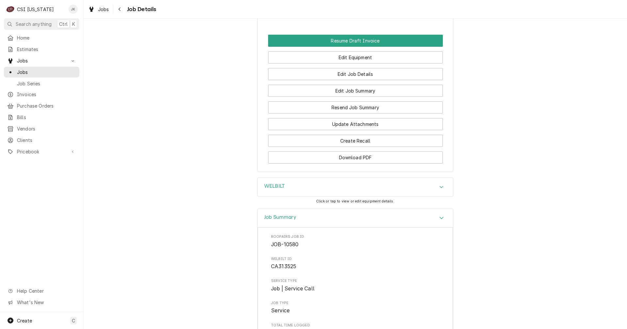
scroll to position [1179, 0]
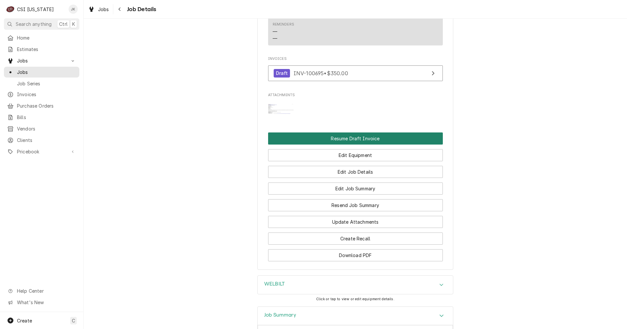
click at [333, 136] on button "Resume Draft Invoice" at bounding box center [355, 138] width 175 height 12
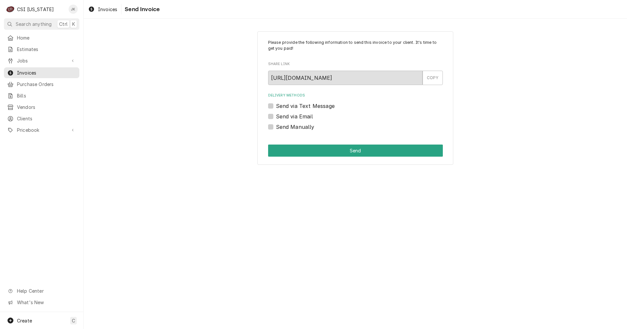
click at [276, 127] on label "Send Manually" at bounding box center [295, 127] width 39 height 8
click at [276, 127] on input "Send Manually" at bounding box center [363, 130] width 175 height 14
checkbox input "true"
click at [296, 152] on button "Send" at bounding box center [355, 150] width 175 height 12
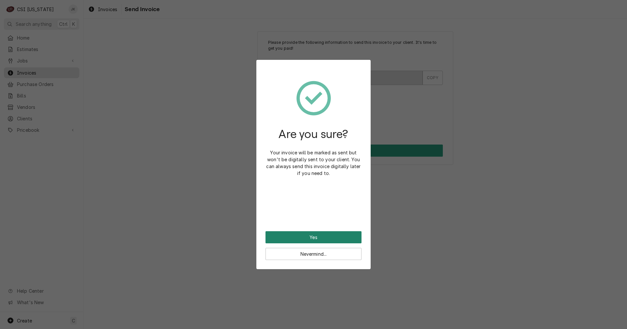
click at [310, 240] on button "Yes" at bounding box center [314, 237] width 96 height 12
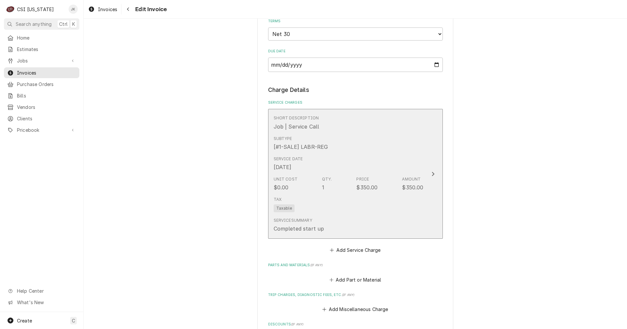
scroll to position [490, 0]
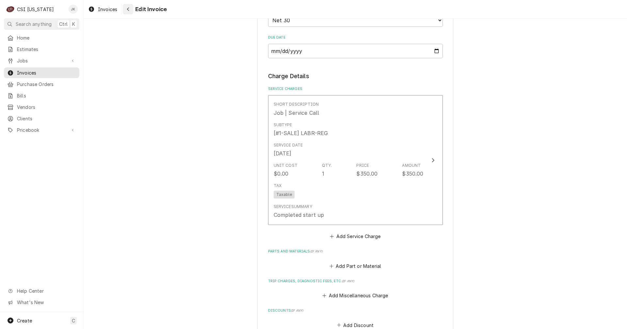
click at [128, 10] on icon "Navigate back" at bounding box center [128, 10] width 2 height 4
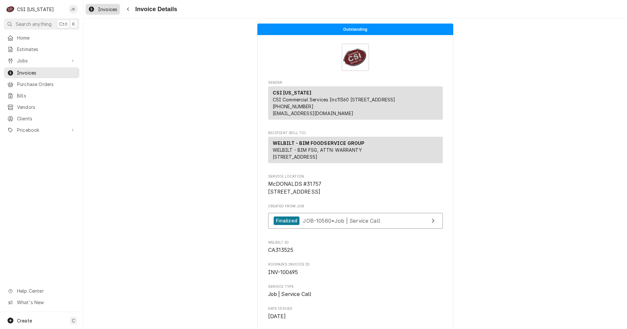
click at [105, 7] on span "Invoices" at bounding box center [107, 9] width 19 height 7
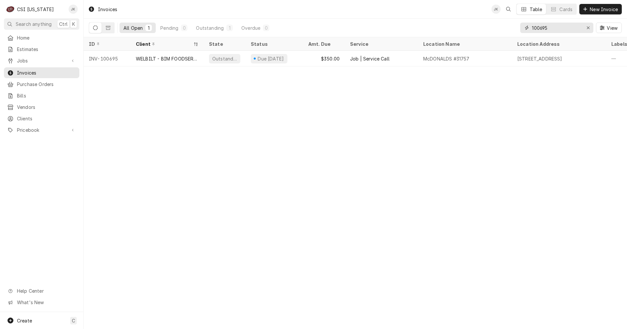
drag, startPoint x: 541, startPoint y: 28, endPoint x: 582, endPoint y: 28, distance: 40.8
click at [581, 28] on div "100695" at bounding box center [556, 28] width 73 height 10
type input "100729"
